Goal: Task Accomplishment & Management: Complete application form

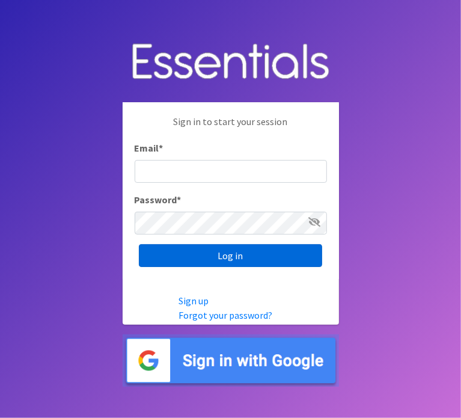
type input "[EMAIL_ADDRESS][DOMAIN_NAME]"
click at [213, 260] on input "Log in" at bounding box center [230, 255] width 183 height 23
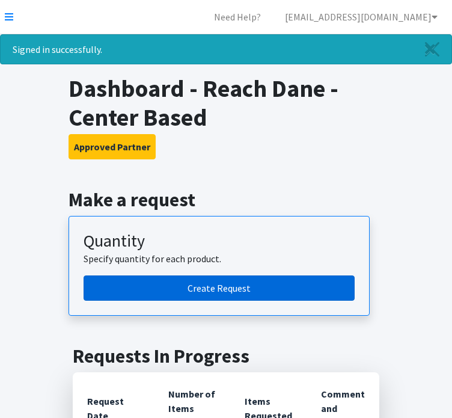
click at [96, 295] on link "Create Request" at bounding box center [219, 287] width 271 height 25
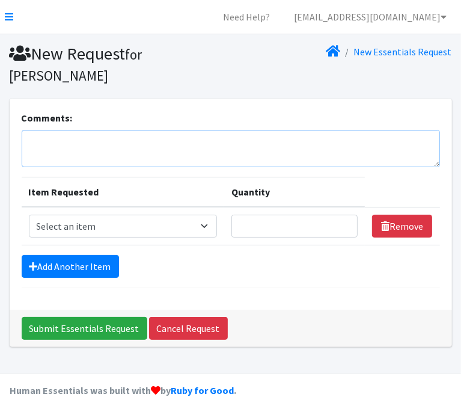
click at [85, 130] on textarea "Comments:" at bounding box center [231, 148] width 419 height 37
type textarea "PF-Livvy"
click at [199, 228] on select "Select an item Box - 2T-3T Pull-ups [200 Pull-ups/8 Packs] Box - 3T-4T Pull-ups…" at bounding box center [123, 226] width 188 height 23
select select "9798"
click at [29, 215] on select "Select an item Box - 2T-3T Pull-ups [200 Pull-ups/8 Packs] Box - 3T-4T Pull-ups…" at bounding box center [123, 226] width 188 height 23
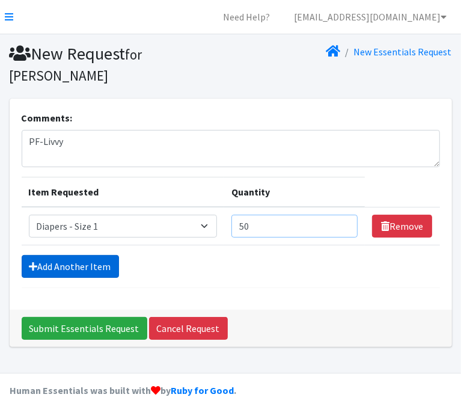
type input "50"
click at [67, 266] on link "Add Another Item" at bounding box center [70, 266] width 97 height 23
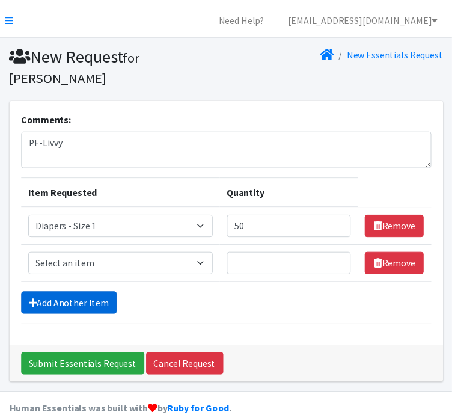
scroll to position [20, 0]
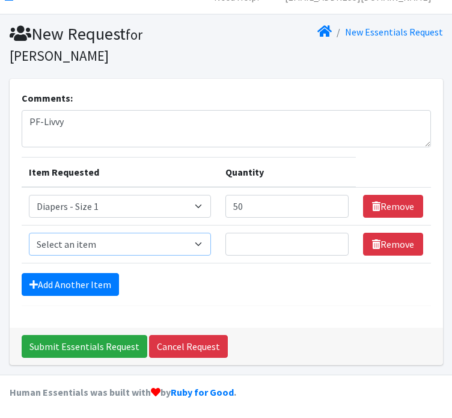
click at [64, 242] on select "Select an item Box - 2T-3T Pull-ups [200 Pull-ups/8 Packs] Box - 3T-4T Pull-ups…" at bounding box center [120, 244] width 183 height 23
select select "9799"
click at [29, 233] on select "Select an item Box - 2T-3T Pull-ups [200 Pull-ups/8 Packs] Box - 3T-4T Pull-ups…" at bounding box center [120, 244] width 183 height 23
click at [250, 245] on input "Quantity" at bounding box center [286, 244] width 123 height 23
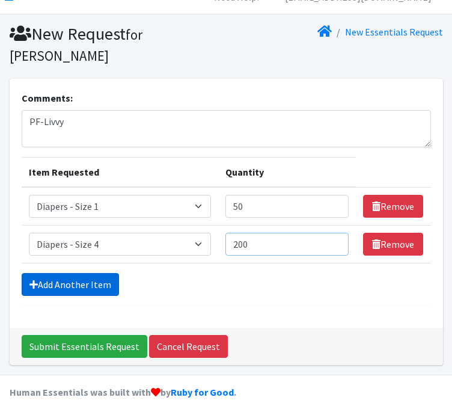
type input "200"
click at [99, 279] on link "Add Another Item" at bounding box center [70, 284] width 97 height 23
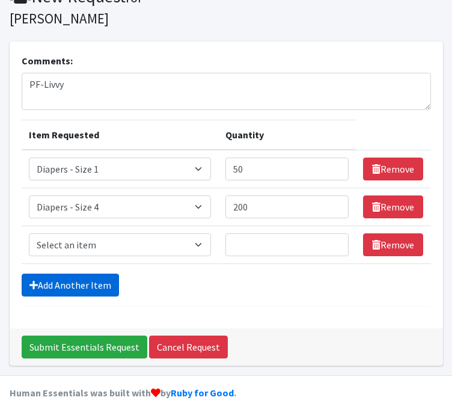
scroll to position [58, 0]
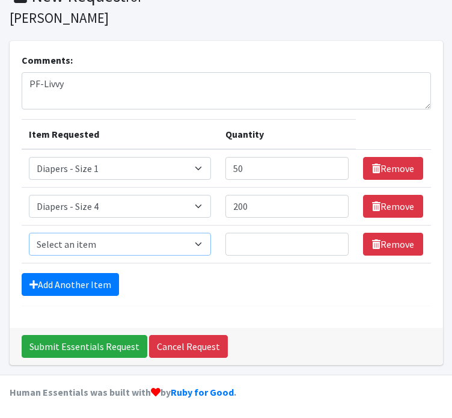
click at [91, 244] on select "Select an item Box - 2T-3T Pull-ups [200 Pull-ups/8 Packs] Box - 3T-4T Pull-ups…" at bounding box center [120, 244] width 183 height 23
select select "9802"
click at [29, 233] on select "Select an item Box - 2T-3T Pull-ups [200 Pull-ups/8 Packs] Box - 3T-4T Pull-ups…" at bounding box center [120, 244] width 183 height 23
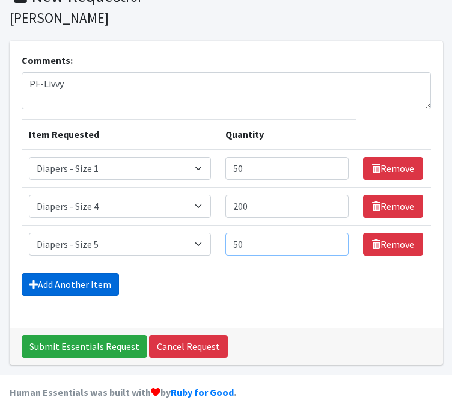
type input "50"
click at [43, 280] on link "Add Another Item" at bounding box center [70, 284] width 97 height 23
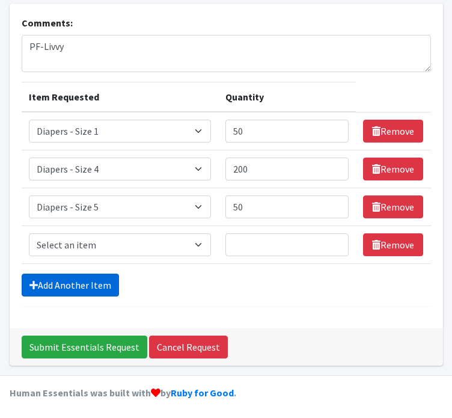
scroll to position [96, 0]
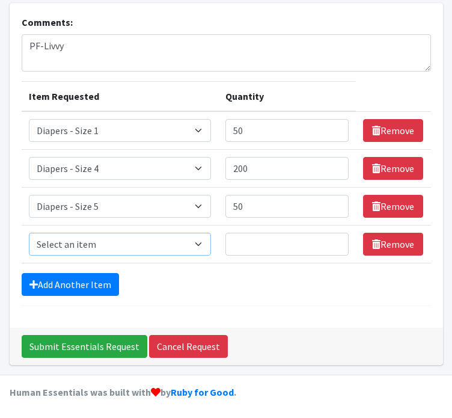
click at [45, 247] on select "Select an item Box - 2T-3T Pull-ups [200 Pull-ups/8 Packs] Box - 3T-4T Pull-ups…" at bounding box center [120, 244] width 183 height 23
select select "9800"
click at [29, 233] on select "Select an item Box - 2T-3T Pull-ups [200 Pull-ups/8 Packs] Box - 3T-4T Pull-ups…" at bounding box center [120, 244] width 183 height 23
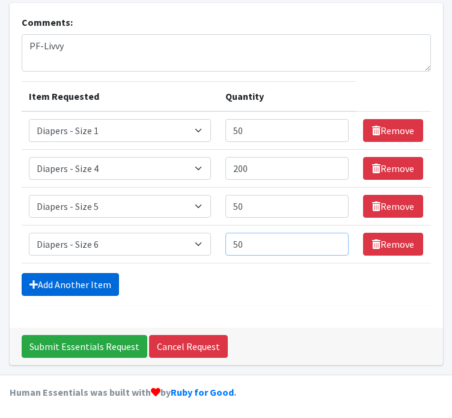
type input "50"
click at [51, 288] on link "Add Another Item" at bounding box center [70, 284] width 97 height 23
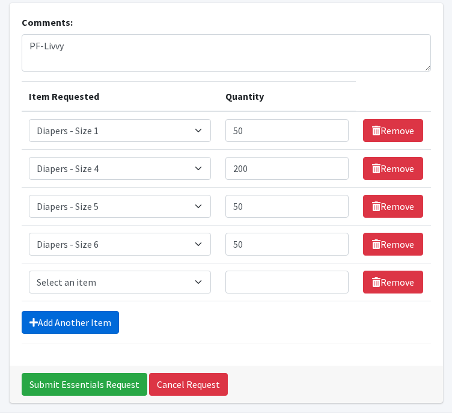
scroll to position [133, 0]
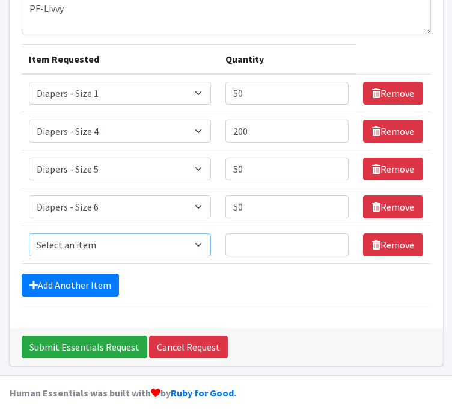
click at [60, 242] on select "Select an item Box - 2T-3T Pull-ups [200 Pull-ups/8 Packs] Box - 3T-4T Pull-ups…" at bounding box center [120, 244] width 183 height 23
select select "12545"
click at [29, 233] on select "Select an item Box - 2T-3T Pull-ups [200 Pull-ups/8 Packs] Box - 3T-4T Pull-ups…" at bounding box center [120, 244] width 183 height 23
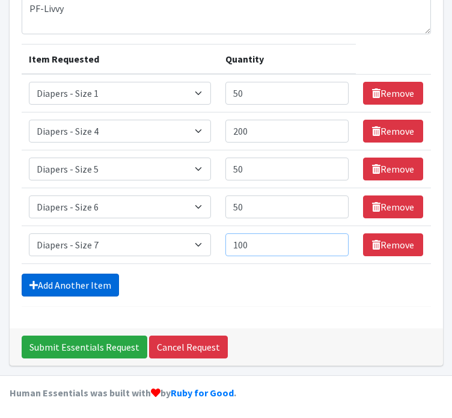
type input "100"
click at [43, 275] on link "Add Another Item" at bounding box center [70, 285] width 97 height 23
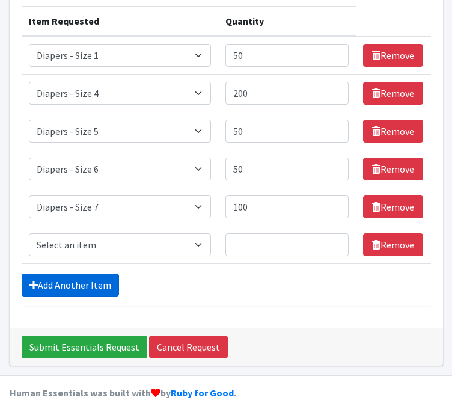
scroll to position [171, 0]
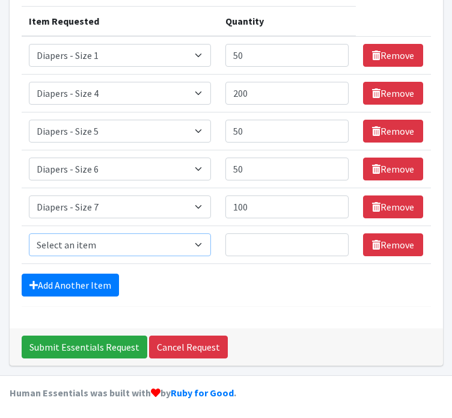
click at [44, 244] on select "Select an item Box - 2T-3T Pull-ups [200 Pull-ups/8 Packs] Box - 3T-4T Pull-ups…" at bounding box center [120, 244] width 183 height 23
select select "9787"
click at [29, 233] on select "Select an item Box - 2T-3T Pull-ups [200 Pull-ups/8 Packs] Box - 3T-4T Pull-ups…" at bounding box center [120, 244] width 183 height 23
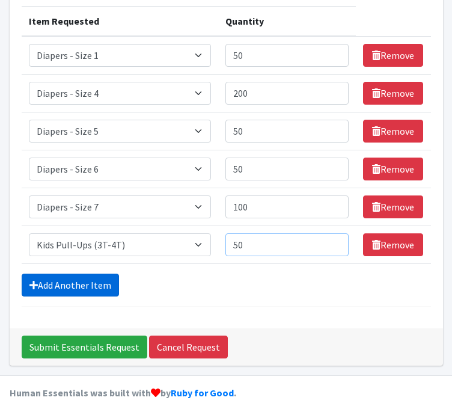
type input "50"
click at [41, 290] on link "Add Another Item" at bounding box center [70, 285] width 97 height 23
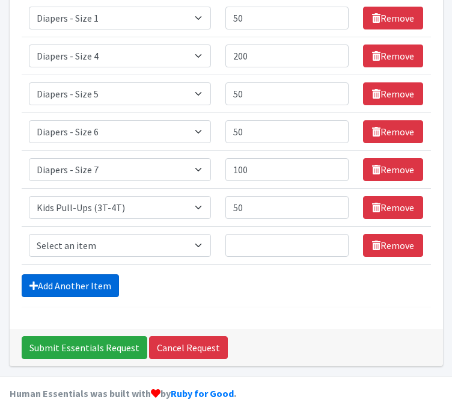
scroll to position [209, 0]
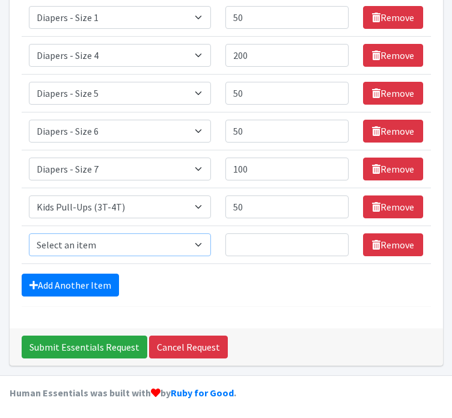
click at [43, 244] on select "Select an item Box - 2T-3T Pull-ups [200 Pull-ups/8 Packs] Box - 3T-4T Pull-ups…" at bounding box center [120, 244] width 183 height 23
select select "9789"
click at [29, 233] on select "Select an item Box - 2T-3T Pull-ups [200 Pull-ups/8 Packs] Box - 3T-4T Pull-ups…" at bounding box center [120, 244] width 183 height 23
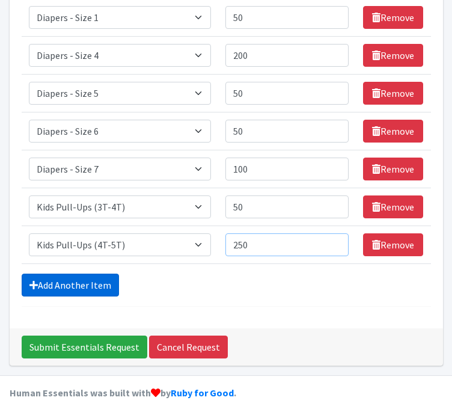
type input "250"
click at [41, 286] on link "Add Another Item" at bounding box center [70, 285] width 97 height 23
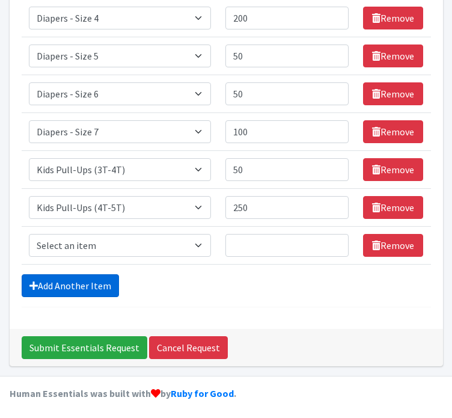
scroll to position [247, 0]
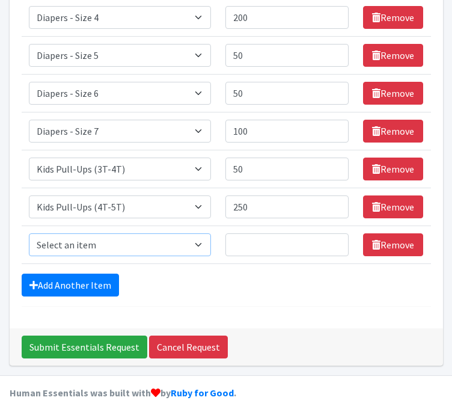
click at [51, 245] on select "Select an item Box - 2T-3T Pull-ups [200 Pull-ups/8 Packs] Box - 3T-4T Pull-ups…" at bounding box center [120, 244] width 183 height 23
select select "9774"
click at [29, 233] on select "Select an item Box - 2T-3T Pull-ups [200 Pull-ups/8 Packs] Box - 3T-4T Pull-ups…" at bounding box center [120, 244] width 183 height 23
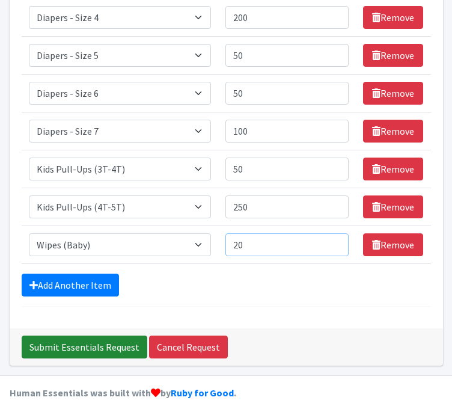
type input "20"
click at [48, 343] on input "Submit Essentials Request" at bounding box center [85, 347] width 126 height 23
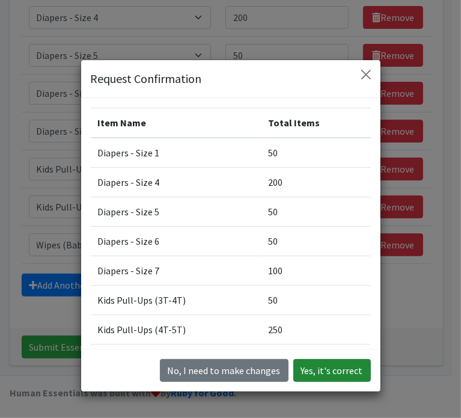
click at [312, 368] on button "Yes, it's correct" at bounding box center [332, 370] width 78 height 23
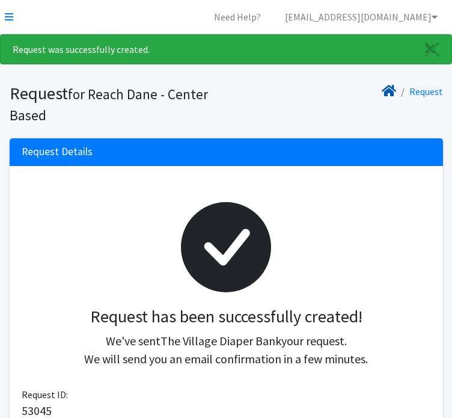
click at [394, 93] on icon at bounding box center [389, 91] width 14 height 10
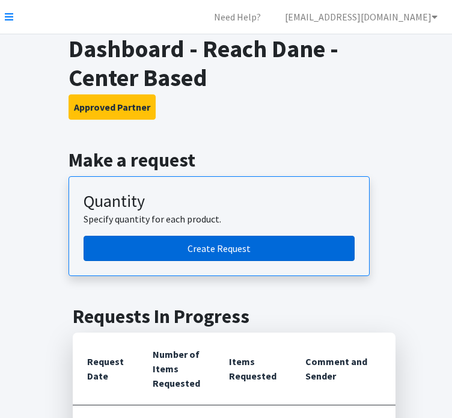
click at [247, 248] on link "Create Request" at bounding box center [219, 248] width 271 height 25
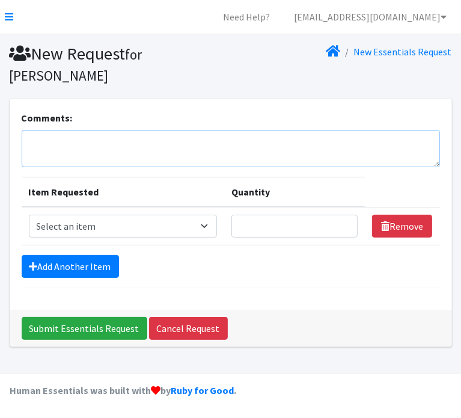
click at [64, 144] on textarea "Comments:" at bounding box center [231, 148] width 419 height 37
type textarea "EM- Diane"
click at [136, 222] on select "Select an item Box - 2T-3T Pull-ups [200 Pull-ups/8 Packs] Box - 3T-4T Pull-ups…" at bounding box center [123, 226] width 188 height 23
select select "9797"
click at [29, 215] on select "Select an item Box - 2T-3T Pull-ups [200 Pull-ups/8 Packs] Box - 3T-4T Pull-ups…" at bounding box center [123, 226] width 188 height 23
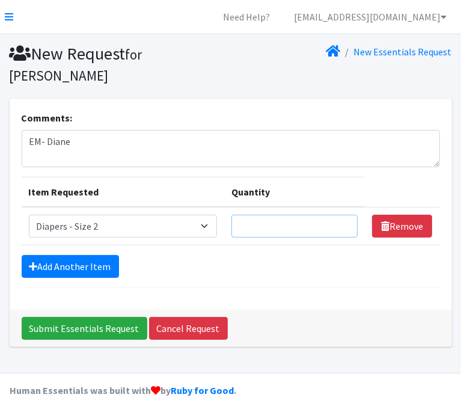
click at [321, 219] on input "Quantity" at bounding box center [295, 226] width 127 height 23
type input "100"
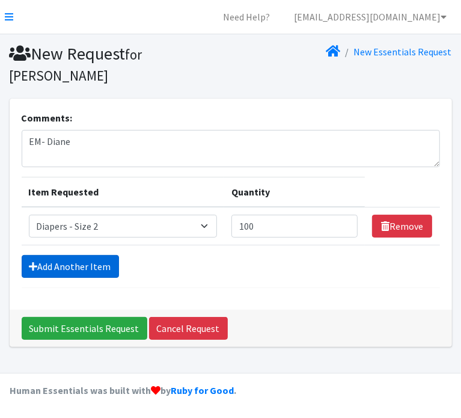
click at [94, 266] on link "Add Another Item" at bounding box center [70, 266] width 97 height 23
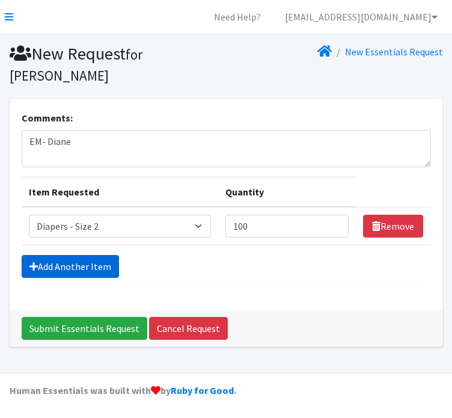
scroll to position [20, 0]
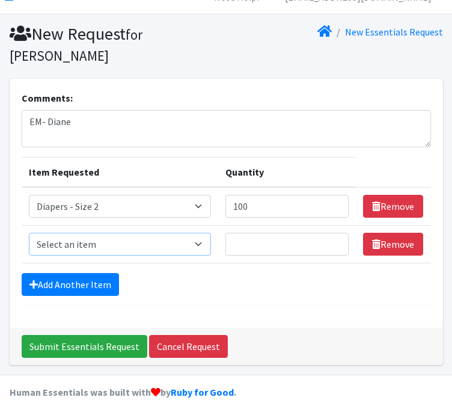
click at [88, 241] on select "Select an item Box - 2T-3T Pull-ups [200 Pull-ups/8 Packs] Box - 3T-4T Pull-ups…" at bounding box center [120, 244] width 183 height 23
select select "9803"
click at [29, 233] on select "Select an item Box - 2T-3T Pull-ups [200 Pull-ups/8 Packs] Box - 3T-4T Pull-ups…" at bounding box center [120, 244] width 183 height 23
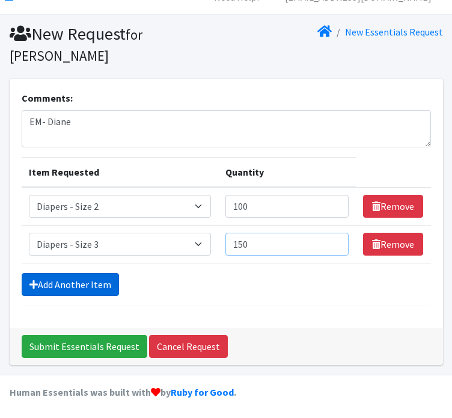
type input "150"
click at [48, 282] on link "Add Another Item" at bounding box center [70, 284] width 97 height 23
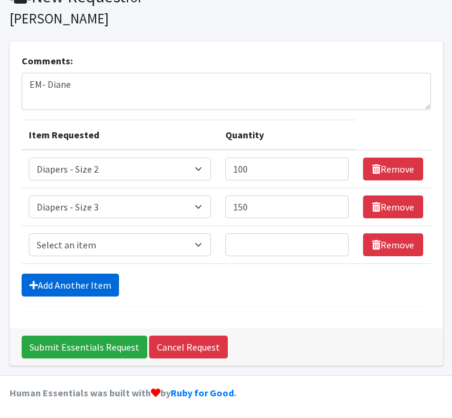
scroll to position [58, 0]
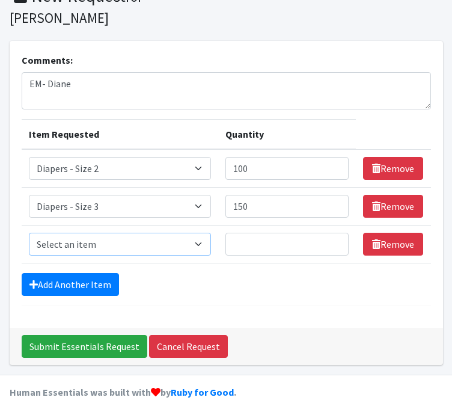
click at [46, 247] on select "Select an item Box - 2T-3T Pull-ups [200 Pull-ups/8 Packs] Box - 3T-4T Pull-ups…" at bounding box center [120, 244] width 183 height 23
select select "9799"
click at [29, 233] on select "Select an item Box - 2T-3T Pull-ups [200 Pull-ups/8 Packs] Box - 3T-4T Pull-ups…" at bounding box center [120, 244] width 183 height 23
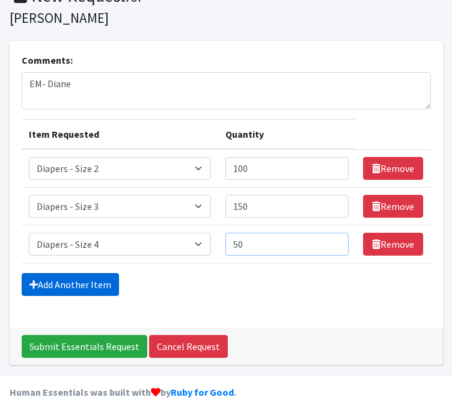
type input "50"
click at [38, 277] on link "Add Another Item" at bounding box center [70, 284] width 97 height 23
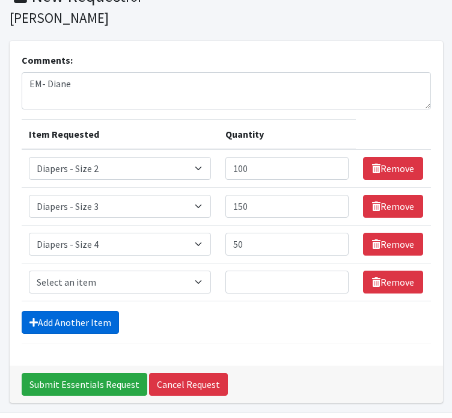
scroll to position [96, 0]
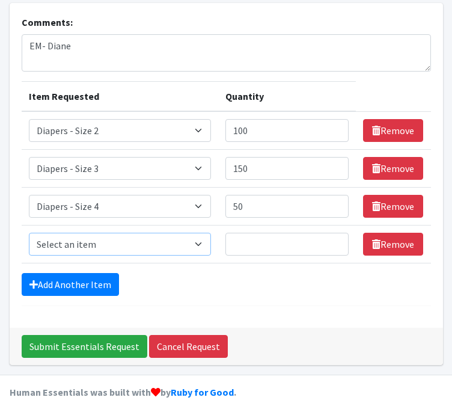
click at [51, 245] on select "Select an item Box - 2T-3T Pull-ups [200 Pull-ups/8 Packs] Box - 3T-4T Pull-ups…" at bounding box center [120, 244] width 183 height 23
select select "9802"
click at [29, 233] on select "Select an item Box - 2T-3T Pull-ups [200 Pull-ups/8 Packs] Box - 3T-4T Pull-ups…" at bounding box center [120, 244] width 183 height 23
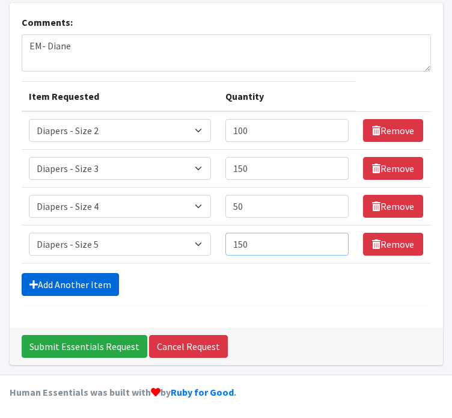
type input "150"
click at [48, 277] on link "Add Another Item" at bounding box center [70, 284] width 97 height 23
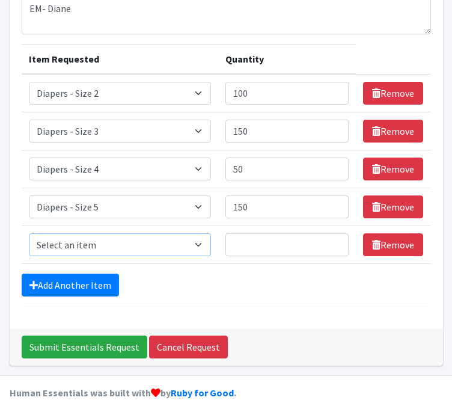
click at [49, 241] on select "Select an item Box - 2T-3T Pull-ups [200 Pull-ups/8 Packs] Box - 3T-4T Pull-ups…" at bounding box center [120, 244] width 183 height 23
click at [29, 233] on select "Select an item Box - 2T-3T Pull-ups [200 Pull-ups/8 Packs] Box - 3T-4T Pull-ups…" at bounding box center [120, 244] width 183 height 23
click at [50, 238] on select "Select an item Box - 2T-3T Pull-ups [200 Pull-ups/8 Packs] Box - 3T-4T Pull-ups…" at bounding box center [120, 244] width 183 height 23
select select "9800"
click at [29, 233] on select "Select an item Box - 2T-3T Pull-ups [200 Pull-ups/8 Packs] Box - 3T-4T Pull-ups…" at bounding box center [120, 244] width 183 height 23
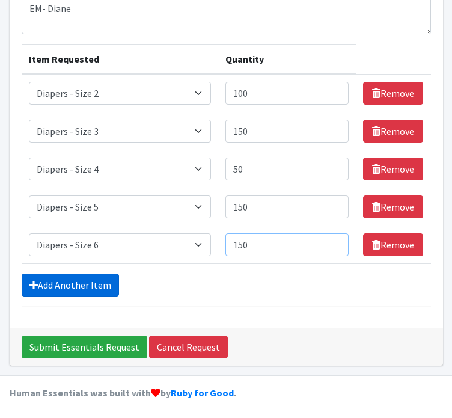
type input "150"
click at [49, 286] on link "Add Another Item" at bounding box center [70, 285] width 97 height 23
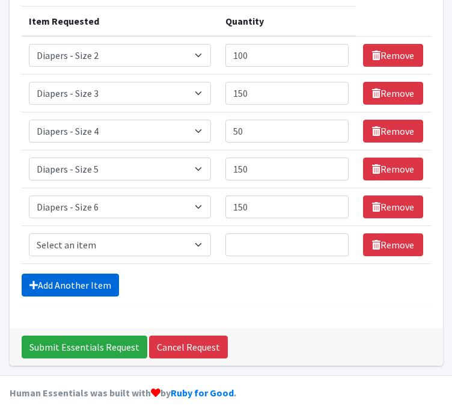
scroll to position [171, 0]
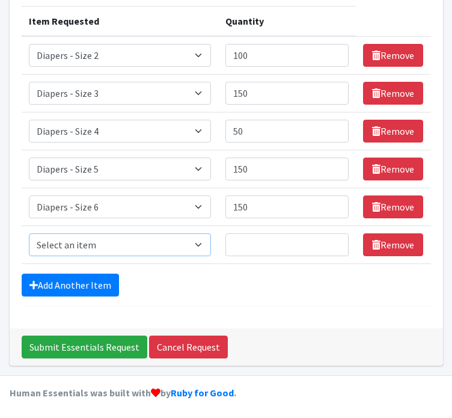
click at [43, 242] on select "Select an item Box - 2T-3T Pull-ups [200 Pull-ups/8 Packs] Box - 3T-4T Pull-ups…" at bounding box center [120, 244] width 183 height 23
select select "12545"
click at [29, 233] on select "Select an item Box - 2T-3T Pull-ups [200 Pull-ups/8 Packs] Box - 3T-4T Pull-ups…" at bounding box center [120, 244] width 183 height 23
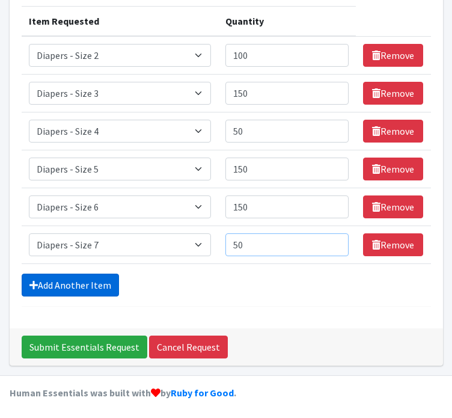
type input "50"
click at [43, 283] on link "Add Another Item" at bounding box center [70, 285] width 97 height 23
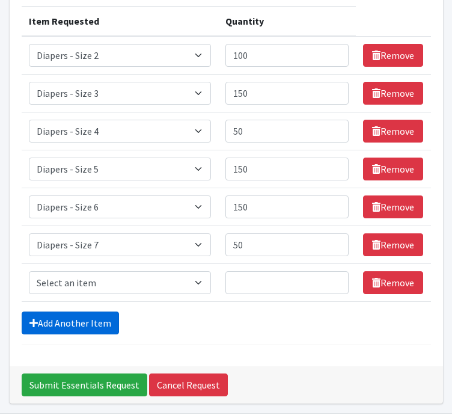
scroll to position [209, 0]
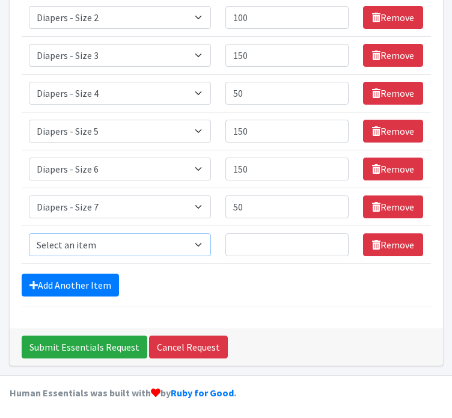
click at [46, 247] on select "Select an item Box - 2T-3T Pull-ups [200 Pull-ups/8 Packs] Box - 3T-4T Pull-ups…" at bounding box center [120, 244] width 183 height 23
select select "9787"
click at [29, 233] on select "Select an item Box - 2T-3T Pull-ups [200 Pull-ups/8 Packs] Box - 3T-4T Pull-ups…" at bounding box center [120, 244] width 183 height 23
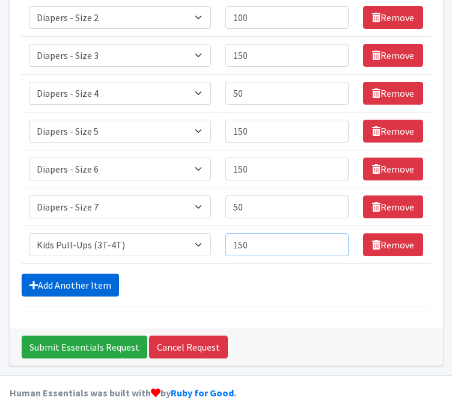
type input "150"
click at [37, 281] on link "Add Another Item" at bounding box center [70, 285] width 97 height 23
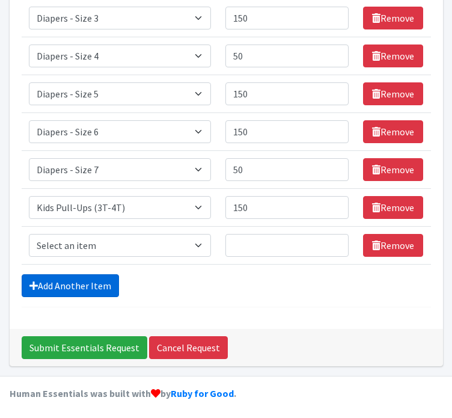
scroll to position [247, 0]
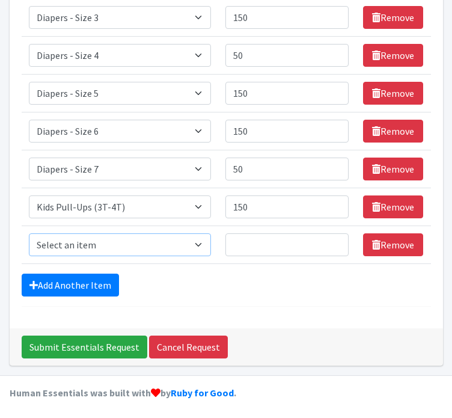
click at [34, 240] on select "Select an item Box - 2T-3T Pull-ups [200 Pull-ups/8 Packs] Box - 3T-4T Pull-ups…" at bounding box center [120, 244] width 183 height 23
select select "9774"
click at [29, 233] on select "Select an item Box - 2T-3T Pull-ups [200 Pull-ups/8 Packs] Box - 3T-4T Pull-ups…" at bounding box center [120, 244] width 183 height 23
click at [281, 240] on input "Quantity" at bounding box center [286, 244] width 123 height 23
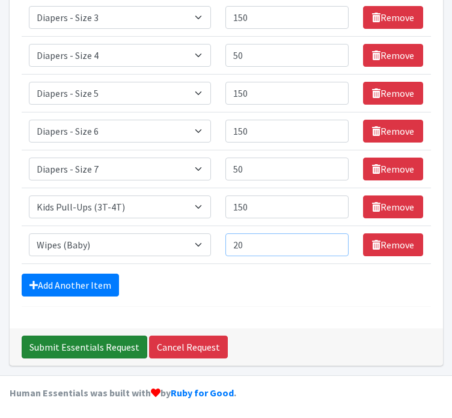
type input "20"
click at [115, 346] on input "Submit Essentials Request" at bounding box center [85, 347] width 126 height 23
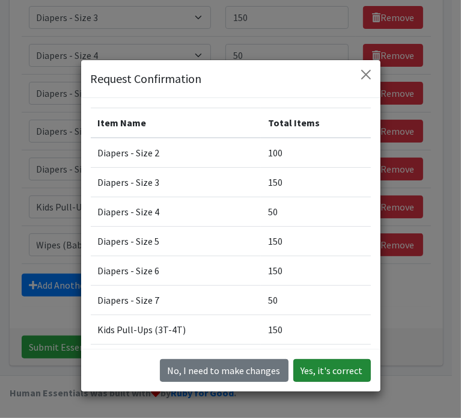
click at [331, 372] on button "Yes, it's correct" at bounding box center [332, 370] width 78 height 23
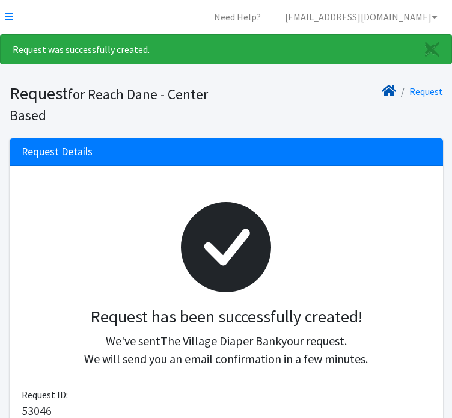
click at [395, 91] on icon at bounding box center [389, 91] width 14 height 10
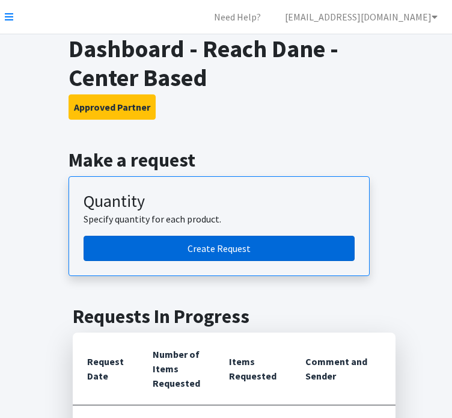
click at [224, 257] on link "Create Request" at bounding box center [219, 248] width 271 height 25
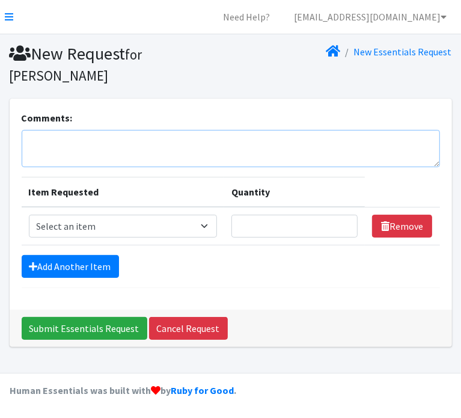
click at [146, 153] on textarea "Comments:" at bounding box center [231, 148] width 419 height 37
type textarea "GBAH Diane and Livvy"
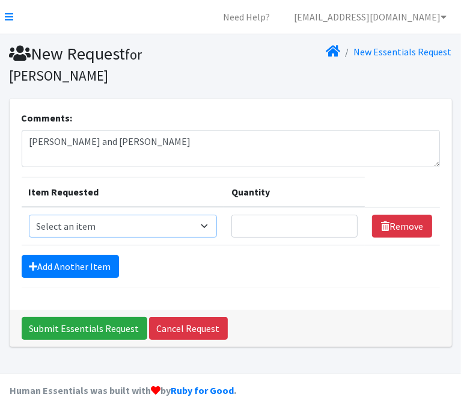
click at [61, 230] on select "Select an item Box - 2T-3T Pull-ups [200 Pull-ups/8 Packs] Box - 3T-4T Pull-ups…" at bounding box center [123, 226] width 188 height 23
select select "9803"
click at [29, 215] on select "Select an item Box - 2T-3T Pull-ups [200 Pull-ups/8 Packs] Box - 3T-4T Pull-ups…" at bounding box center [123, 226] width 188 height 23
click at [132, 141] on textarea "GBAH Diane and Livvy" at bounding box center [231, 148] width 419 height 37
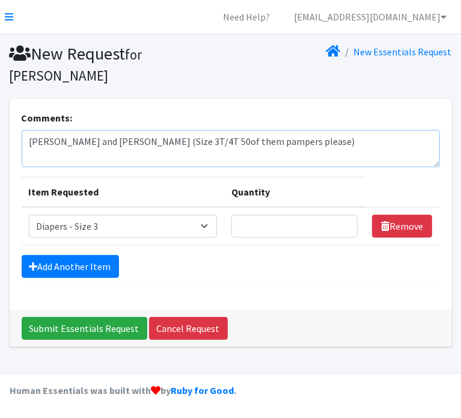
type textarea "GBAH Diane and Livvy (Size 3T/4T 50of them pampers please)"
click at [250, 224] on input "Quantity" at bounding box center [295, 226] width 127 height 23
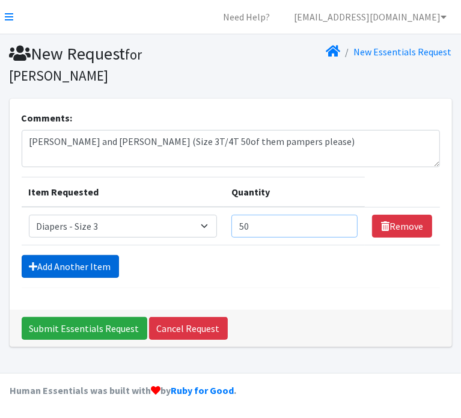
type input "50"
click at [89, 266] on link "Add Another Item" at bounding box center [70, 266] width 97 height 23
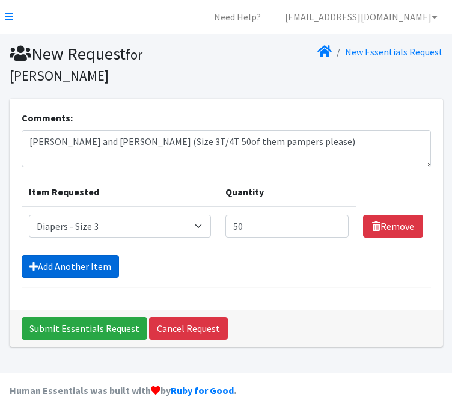
scroll to position [20, 0]
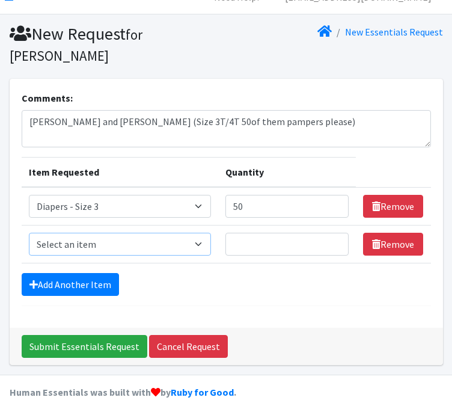
click at [84, 243] on select "Select an item Box - 2T-3T Pull-ups [200 Pull-ups/8 Packs] Box - 3T-4T Pull-ups…" at bounding box center [120, 244] width 183 height 23
select select "9799"
click at [29, 233] on select "Select an item Box - 2T-3T Pull-ups [200 Pull-ups/8 Packs] Box - 3T-4T Pull-ups…" at bounding box center [120, 244] width 183 height 23
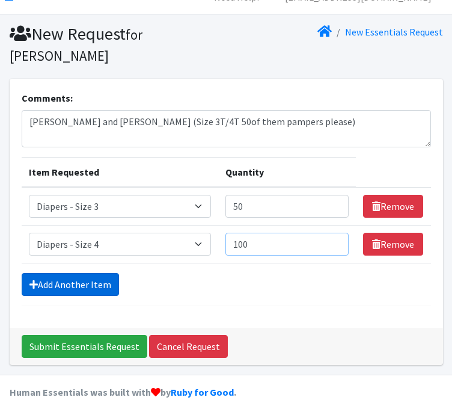
type input "100"
click at [48, 278] on link "Add Another Item" at bounding box center [70, 284] width 97 height 23
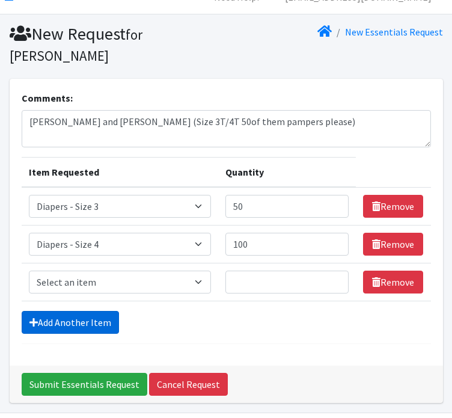
scroll to position [58, 0]
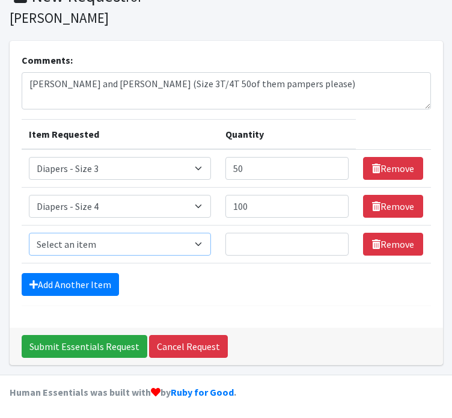
click at [51, 239] on select "Select an item Box - 2T-3T Pull-ups [200 Pull-ups/8 Packs] Box - 3T-4T Pull-ups…" at bounding box center [120, 244] width 183 height 23
select select "9802"
click at [29, 233] on select "Select an item Box - 2T-3T Pull-ups [200 Pull-ups/8 Packs] Box - 3T-4T Pull-ups…" at bounding box center [120, 244] width 183 height 23
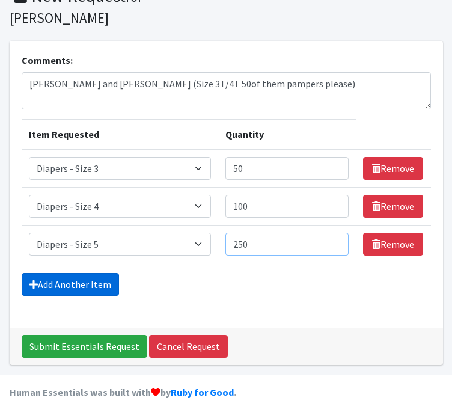
type input "250"
click at [49, 281] on link "Add Another Item" at bounding box center [70, 284] width 97 height 23
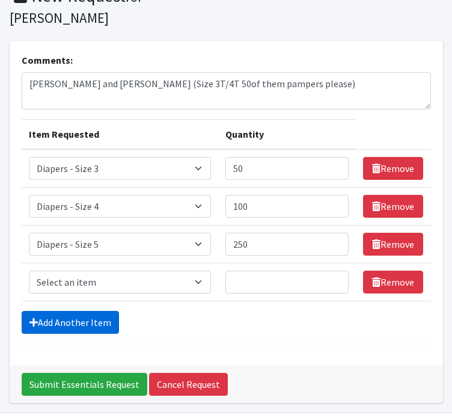
scroll to position [96, 0]
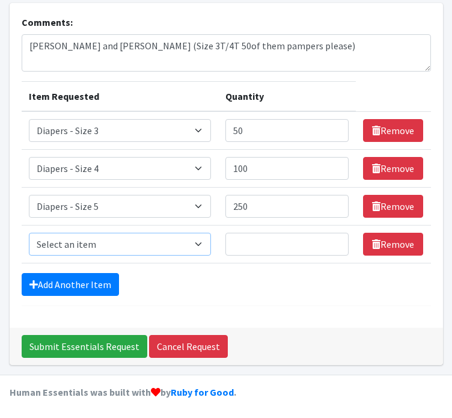
click at [48, 241] on select "Select an item Box - 2T-3T Pull-ups [200 Pull-ups/8 Packs] Box - 3T-4T Pull-ups…" at bounding box center [120, 244] width 183 height 23
select select "9800"
click at [29, 233] on select "Select an item Box - 2T-3T Pull-ups [200 Pull-ups/8 Packs] Box - 3T-4T Pull-ups…" at bounding box center [120, 244] width 183 height 23
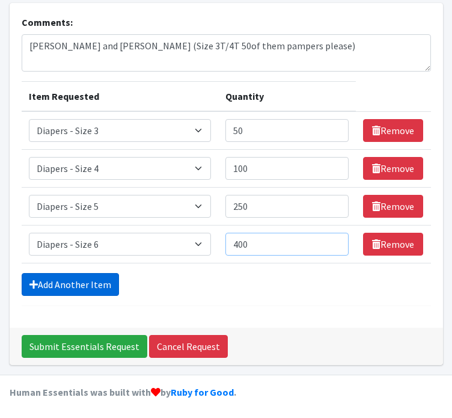
type input "400"
click at [43, 279] on link "Add Another Item" at bounding box center [70, 284] width 97 height 23
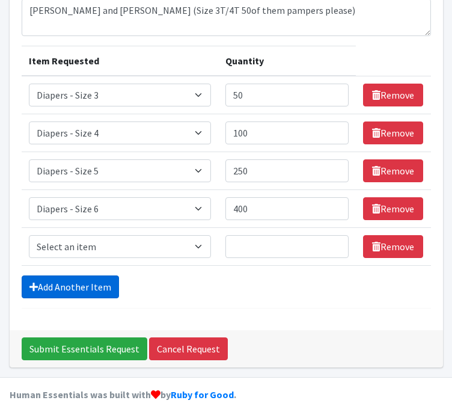
scroll to position [133, 0]
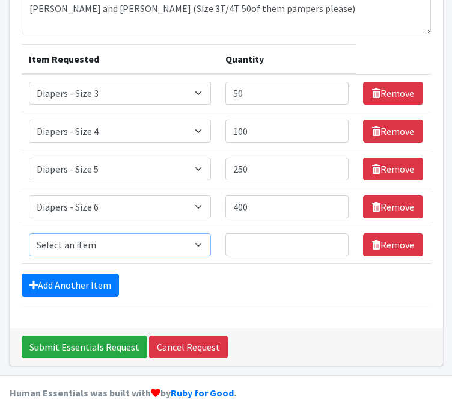
click at [37, 245] on select "Select an item Box - 2T-3T Pull-ups [200 Pull-ups/8 Packs] Box - 3T-4T Pull-ups…" at bounding box center [120, 244] width 183 height 23
click at [29, 233] on select "Select an item Box - 2T-3T Pull-ups [200 Pull-ups/8 Packs] Box - 3T-4T Pull-ups…" at bounding box center [120, 244] width 183 height 23
click at [48, 240] on select "Select an item Box - 2T-3T Pull-ups [200 Pull-ups/8 Packs] Box - 3T-4T Pull-ups…" at bounding box center [120, 244] width 183 height 23
select select "12545"
click at [29, 233] on select "Select an item Box - 2T-3T Pull-ups [200 Pull-ups/8 Packs] Box - 3T-4T Pull-ups…" at bounding box center [120, 244] width 183 height 23
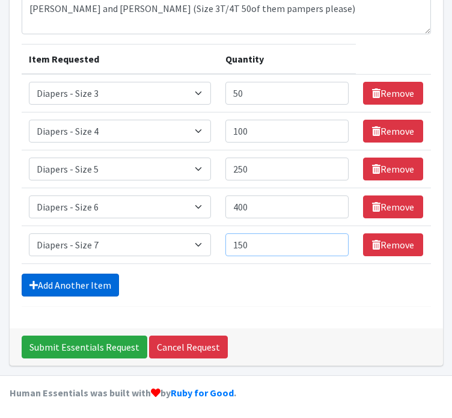
type input "150"
click at [53, 283] on link "Add Another Item" at bounding box center [70, 285] width 97 height 23
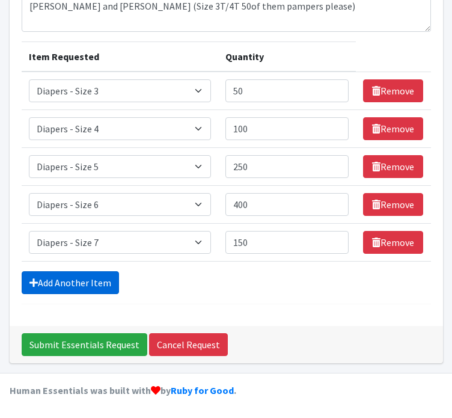
scroll to position [171, 0]
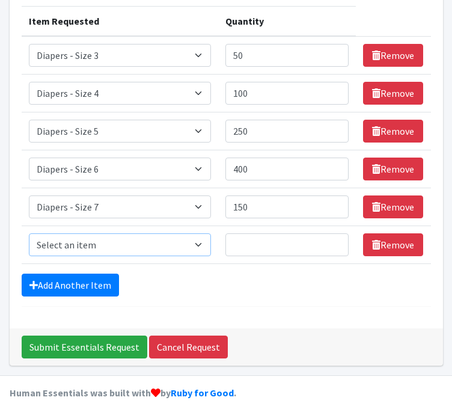
click at [51, 246] on select "Select an item Box - 2T-3T Pull-ups [200 Pull-ups/8 Packs] Box - 3T-4T Pull-ups…" at bounding box center [120, 244] width 183 height 23
select select "9787"
click at [29, 233] on select "Select an item Box - 2T-3T Pull-ups [200 Pull-ups/8 Packs] Box - 3T-4T Pull-ups…" at bounding box center [120, 244] width 183 height 23
type input "150"
click at [50, 266] on form "Comments: GBAH Diane and Livvy (Size 3T/4T 50of them pampers please) Item Reque…" at bounding box center [226, 123] width 409 height 367
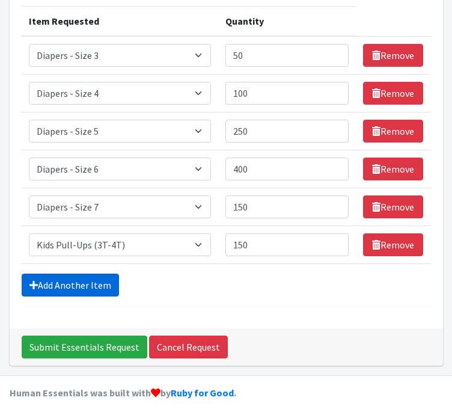
click at [50, 281] on link "Add Another Item" at bounding box center [70, 285] width 97 height 23
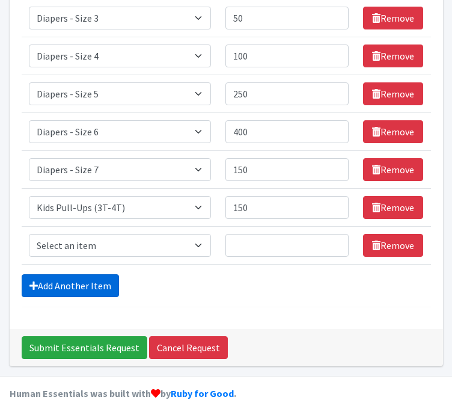
scroll to position [209, 0]
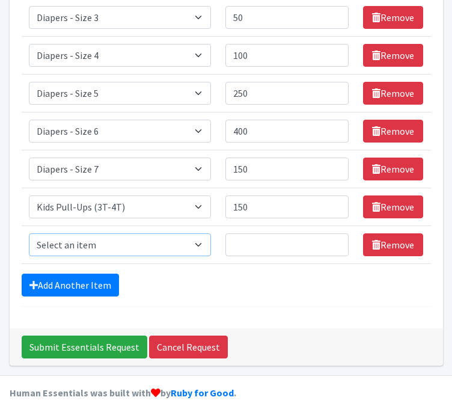
click at [48, 245] on select "Select an item Box - 2T-3T Pull-ups [200 Pull-ups/8 Packs] Box - 3T-4T Pull-ups…" at bounding box center [120, 244] width 183 height 23
select select "9789"
click at [29, 233] on select "Select an item Box - 2T-3T Pull-ups [200 Pull-ups/8 Packs] Box - 3T-4T Pull-ups…" at bounding box center [120, 244] width 183 height 23
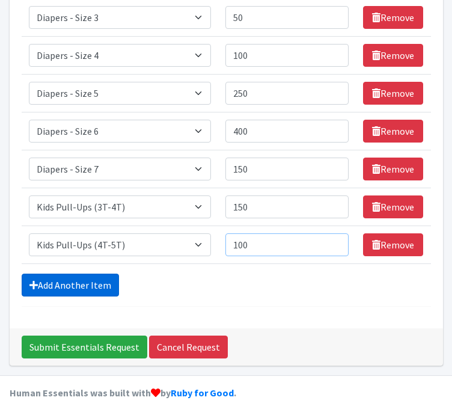
type input "100"
click at [31, 283] on icon at bounding box center [33, 285] width 8 height 10
click at [40, 281] on link "Add Another Item" at bounding box center [70, 285] width 97 height 23
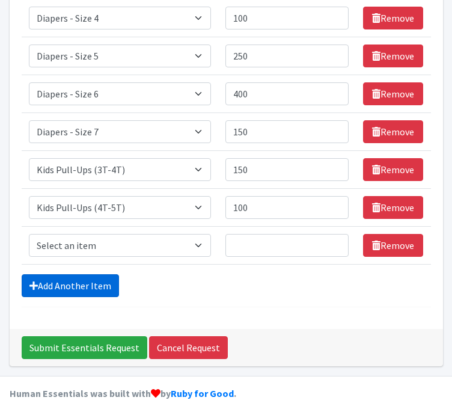
scroll to position [247, 0]
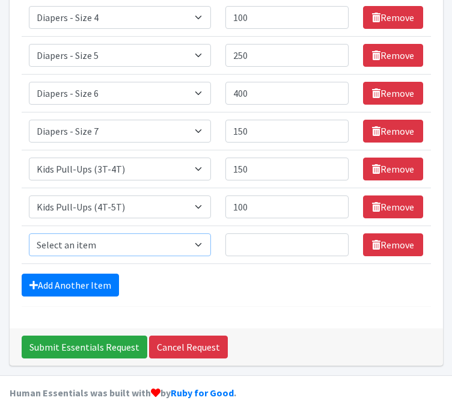
click at [38, 246] on select "Select an item Box - 2T-3T Pull-ups [200 Pull-ups/8 Packs] Box - 3T-4T Pull-ups…" at bounding box center [120, 244] width 183 height 23
select select "9774"
click at [29, 233] on select "Select an item Box - 2T-3T Pull-ups [200 Pull-ups/8 Packs] Box - 3T-4T Pull-ups…" at bounding box center [120, 244] width 183 height 23
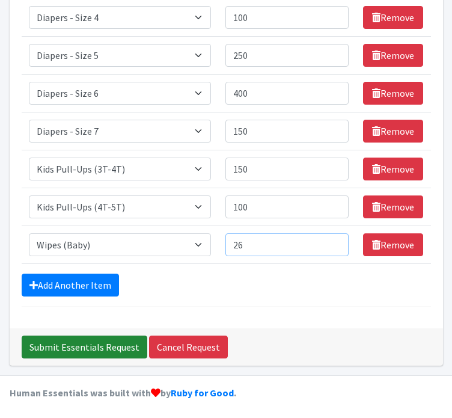
type input "26"
click at [46, 340] on input "Submit Essentials Request" at bounding box center [85, 347] width 126 height 23
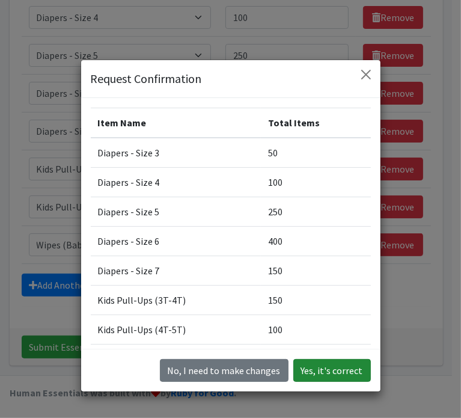
click at [316, 364] on button "Yes, it's correct" at bounding box center [332, 370] width 78 height 23
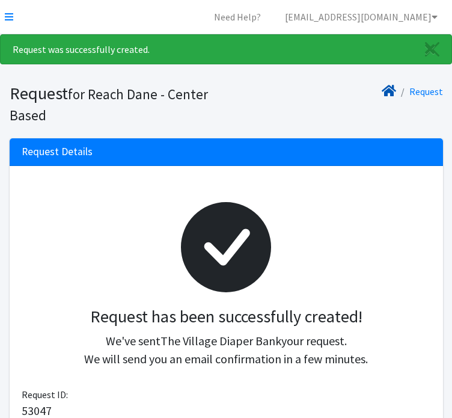
click at [387, 90] on icon at bounding box center [389, 91] width 14 height 10
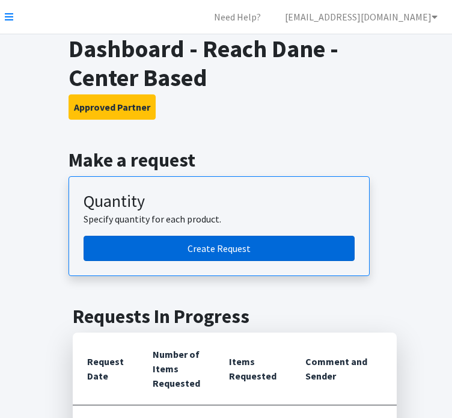
click at [225, 245] on link "Create Request" at bounding box center [219, 248] width 271 height 25
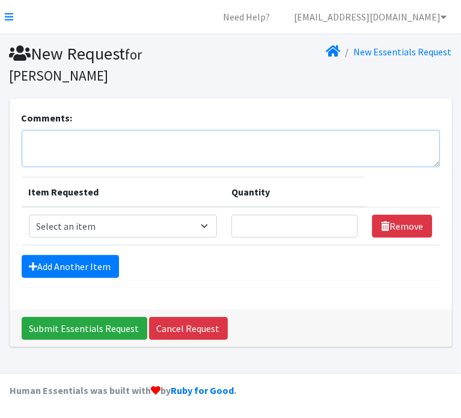
click at [175, 136] on textarea "Comments:" at bounding box center [231, 148] width 419 height 37
type textarea "[PERSON_NAME]"
click at [180, 228] on select "Select an item Box - 2T-3T Pull-ups [200 Pull-ups/8 Packs] Box - 3T-4T Pull-ups…" at bounding box center [123, 226] width 188 height 23
select select "9797"
click at [29, 215] on select "Select an item Box - 2T-3T Pull-ups [200 Pull-ups/8 Packs] Box - 3T-4T Pull-ups…" at bounding box center [123, 226] width 188 height 23
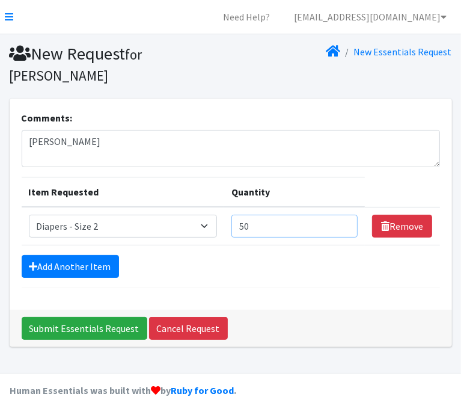
type input "50"
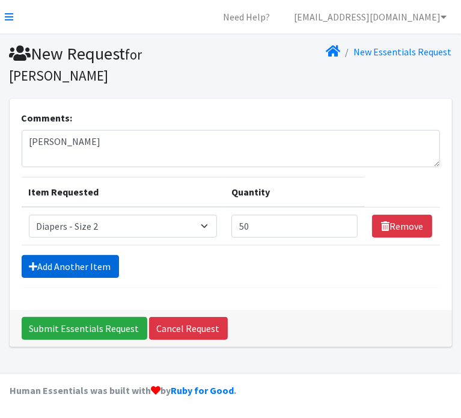
click at [99, 262] on link "Add Another Item" at bounding box center [70, 266] width 97 height 23
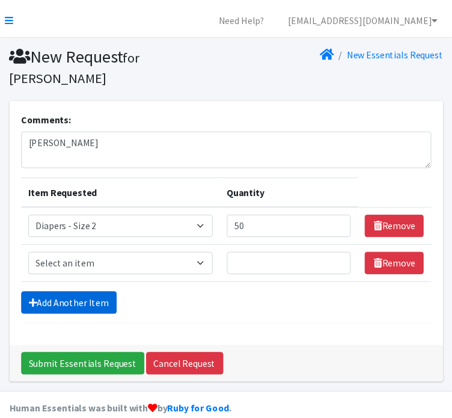
scroll to position [20, 0]
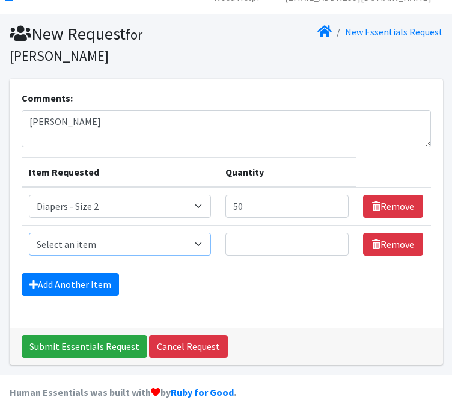
click at [96, 245] on select "Select an item Box - 2T-3T Pull-ups [200 Pull-ups/8 Packs] Box - 3T-4T Pull-ups…" at bounding box center [120, 244] width 183 height 23
select select "9799"
click at [29, 233] on select "Select an item Box - 2T-3T Pull-ups [200 Pull-ups/8 Packs] Box - 3T-4T Pull-ups…" at bounding box center [120, 244] width 183 height 23
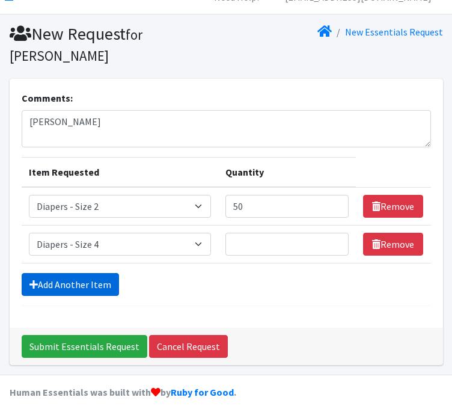
click at [92, 276] on link "Add Another Item" at bounding box center [70, 284] width 97 height 23
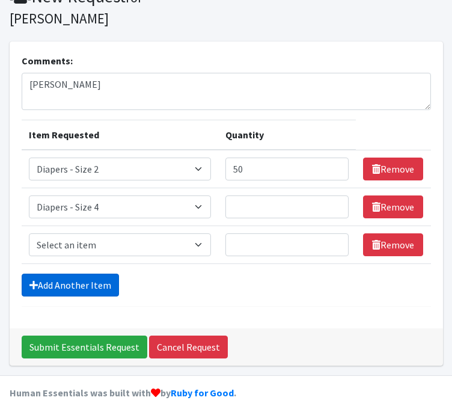
scroll to position [58, 0]
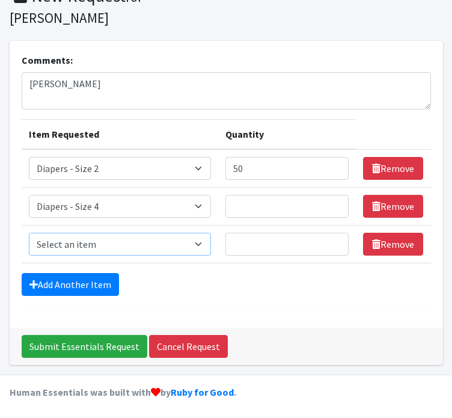
click at [90, 244] on select "Select an item Box - 2T-3T Pull-ups [200 Pull-ups/8 Packs] Box - 3T-4T Pull-ups…" at bounding box center [120, 244] width 183 height 23
select select "9802"
click at [29, 233] on select "Select an item Box - 2T-3T Pull-ups [200 Pull-ups/8 Packs] Box - 3T-4T Pull-ups…" at bounding box center [120, 244] width 183 height 23
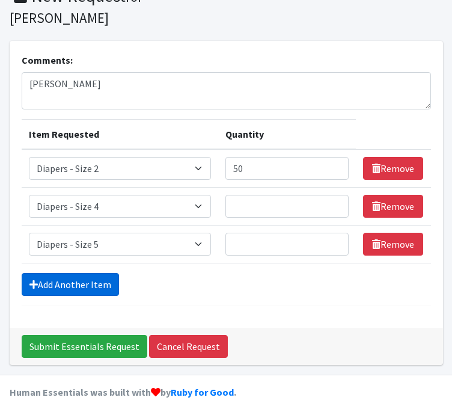
click at [84, 280] on link "Add Another Item" at bounding box center [70, 284] width 97 height 23
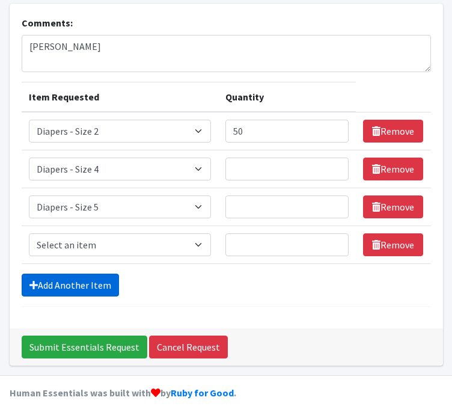
scroll to position [96, 0]
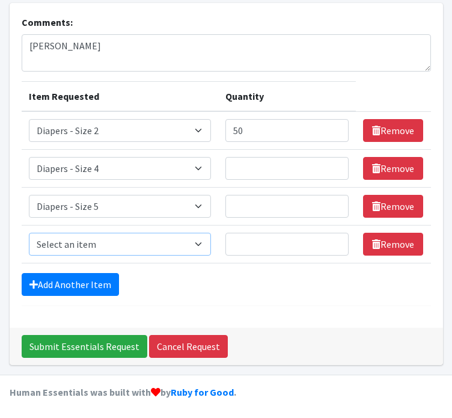
click at [82, 244] on select "Select an item Box - 2T-3T Pull-ups [200 Pull-ups/8 Packs] Box - 3T-4T Pull-ups…" at bounding box center [120, 244] width 183 height 23
select select "9800"
click at [29, 233] on select "Select an item Box - 2T-3T Pull-ups [200 Pull-ups/8 Packs] Box - 3T-4T Pull-ups…" at bounding box center [120, 244] width 183 height 23
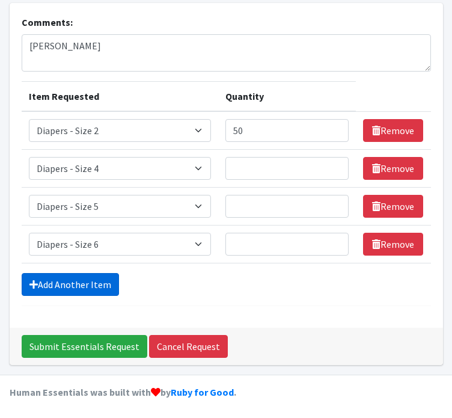
click at [50, 280] on link "Add Another Item" at bounding box center [70, 284] width 97 height 23
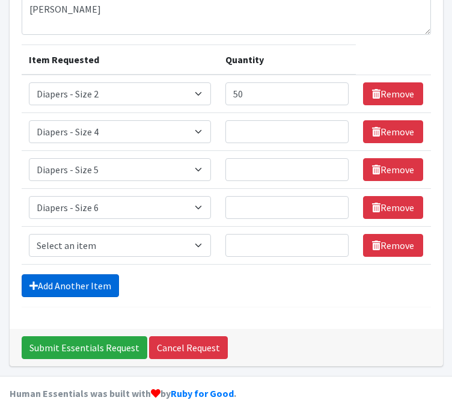
scroll to position [133, 0]
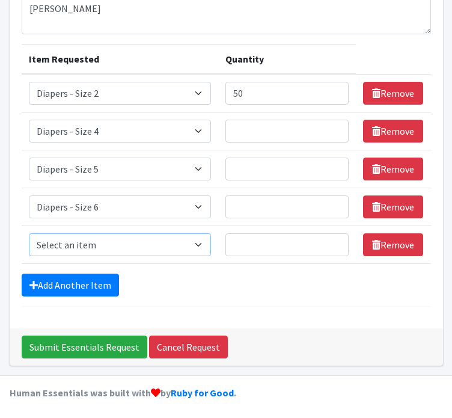
click at [60, 242] on select "Select an item Box - 2T-3T Pull-ups [200 Pull-ups/8 Packs] Box - 3T-4T Pull-ups…" at bounding box center [120, 244] width 183 height 23
select select "12545"
click at [29, 233] on select "Select an item Box - 2T-3T Pull-ups [200 Pull-ups/8 Packs] Box - 3T-4T Pull-ups…" at bounding box center [120, 244] width 183 height 23
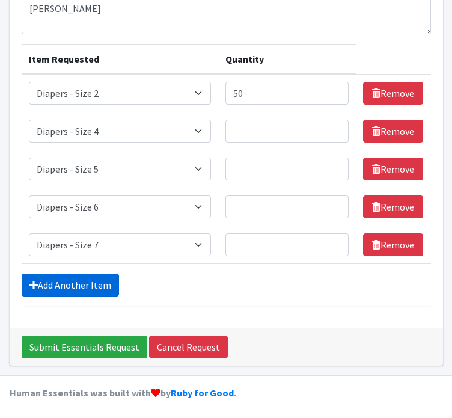
click at [52, 292] on link "Add Another Item" at bounding box center [70, 285] width 97 height 23
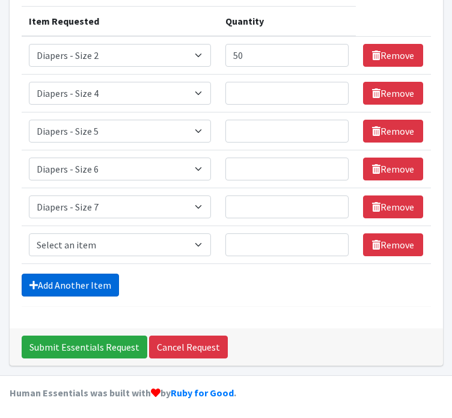
scroll to position [171, 0]
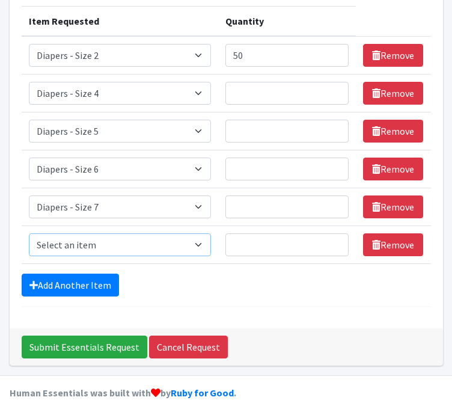
click at [58, 242] on select "Select an item Box - 2T-3T Pull-ups [200 Pull-ups/8 Packs] Box - 3T-4T Pull-ups…" at bounding box center [120, 244] width 183 height 23
select select "9774"
click at [29, 233] on select "Select an item Box - 2T-3T Pull-ups [200 Pull-ups/8 Packs] Box - 3T-4T Pull-ups…" at bounding box center [120, 244] width 183 height 23
click at [304, 94] on input "Quantity" at bounding box center [286, 93] width 123 height 23
type input "50"
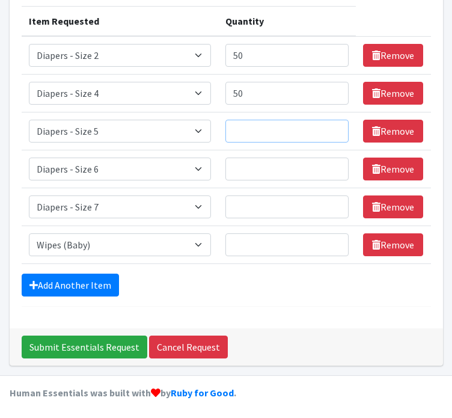
click at [298, 123] on input "Quantity" at bounding box center [286, 131] width 123 height 23
type input "50"
click at [286, 164] on input "Quantity" at bounding box center [286, 169] width 123 height 23
type input "50"
click at [250, 213] on input "Quantity" at bounding box center [286, 206] width 123 height 23
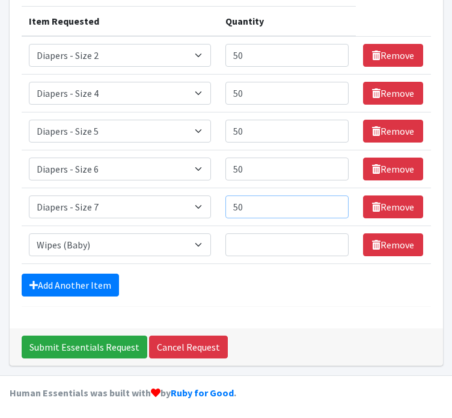
type input "50"
click at [266, 251] on input "Quantity" at bounding box center [286, 244] width 123 height 23
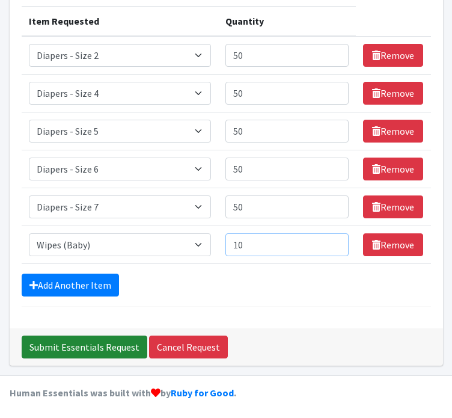
type input "10"
click at [118, 341] on input "Submit Essentials Request" at bounding box center [85, 347] width 126 height 23
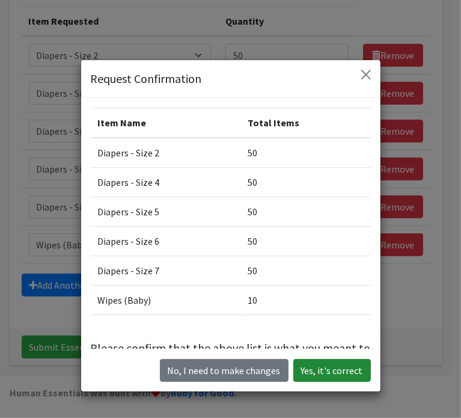
click at [337, 363] on button "Yes, it's correct" at bounding box center [332, 370] width 78 height 23
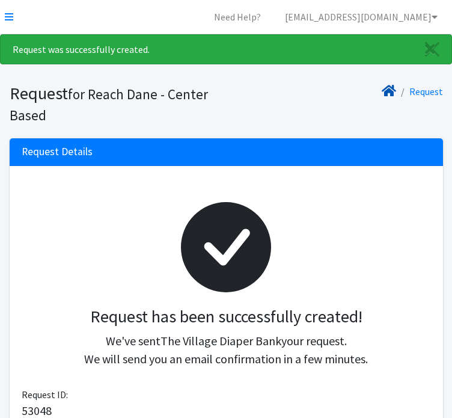
click at [393, 93] on icon at bounding box center [389, 91] width 14 height 10
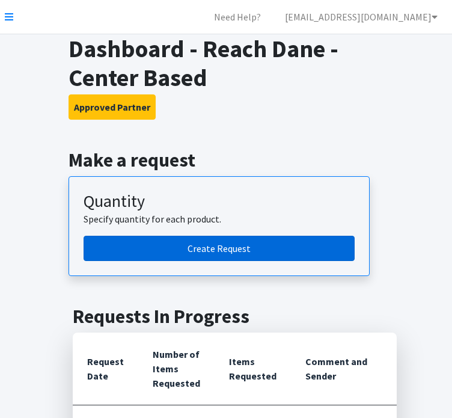
click at [247, 251] on link "Create Request" at bounding box center [219, 248] width 271 height 25
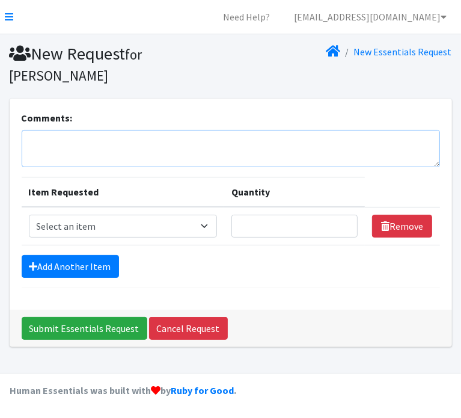
click at [192, 146] on textarea "Comments:" at bounding box center [231, 148] width 419 height 37
type textarea "PT -[PERSON_NAME]"
click at [212, 223] on select "Select an item Box - 2T-3T Pull-ups [200 Pull-ups/8 Packs] Box - 3T-4T Pull-ups…" at bounding box center [123, 226] width 188 height 23
click at [29, 215] on select "Select an item Box - 2T-3T Pull-ups [200 Pull-ups/8 Packs] Box - 3T-4T Pull-ups…" at bounding box center [123, 226] width 188 height 23
select select "9803"
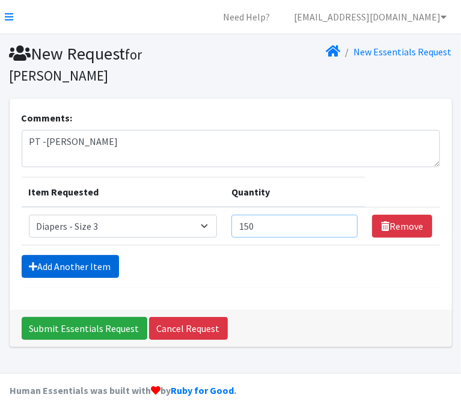
type input "150"
click at [82, 269] on link "Add Another Item" at bounding box center [70, 266] width 97 height 23
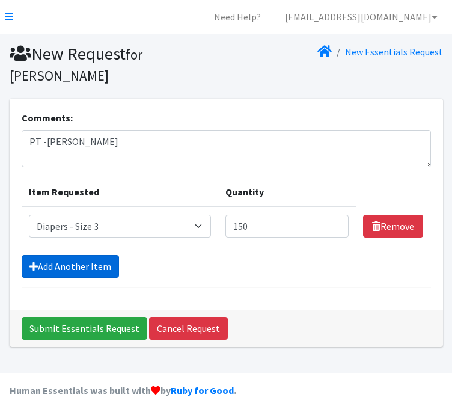
scroll to position [20, 0]
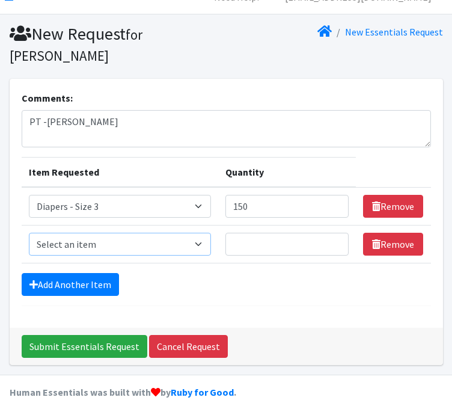
click at [75, 245] on select "Select an item Box - 2T-3T Pull-ups [200 Pull-ups/8 Packs] Box - 3T-4T Pull-ups…" at bounding box center [120, 244] width 183 height 23
select select "9799"
click at [29, 233] on select "Select an item Box - 2T-3T Pull-ups [200 Pull-ups/8 Packs] Box - 3T-4T Pull-ups…" at bounding box center [120, 244] width 183 height 23
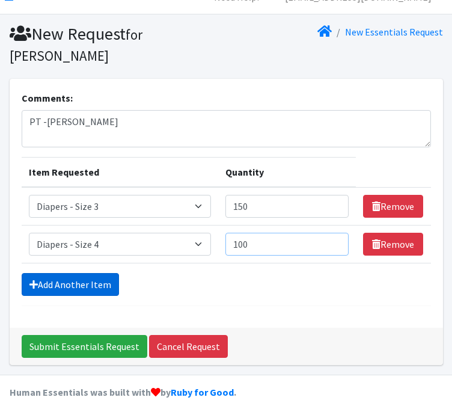
type input "100"
click at [52, 289] on link "Add Another Item" at bounding box center [70, 284] width 97 height 23
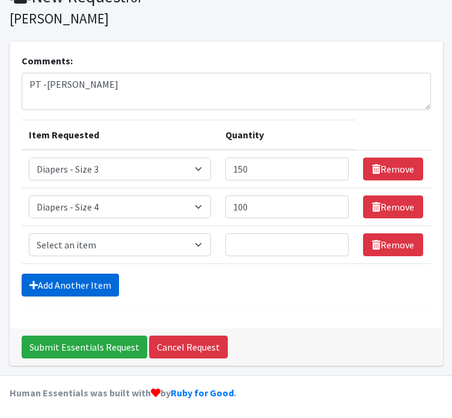
scroll to position [58, 0]
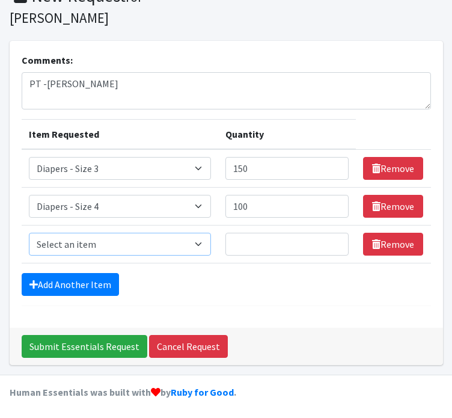
click at [49, 247] on select "Select an item Box - 2T-3T Pull-ups [200 Pull-ups/8 Packs] Box - 3T-4T Pull-ups…" at bounding box center [120, 244] width 183 height 23
select select "9802"
click at [29, 233] on select "Select an item Box - 2T-3T Pull-ups [200 Pull-ups/8 Packs] Box - 3T-4T Pull-ups…" at bounding box center [120, 244] width 183 height 23
type input "150"
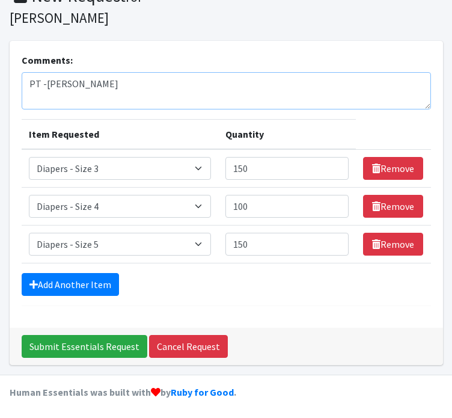
click at [125, 85] on textarea "PT -Karla" at bounding box center [226, 90] width 409 height 37
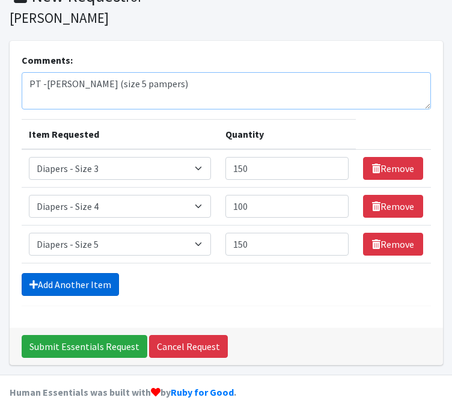
type textarea "PT -Karla (size 5 pampers)"
click at [60, 283] on link "Add Another Item" at bounding box center [70, 284] width 97 height 23
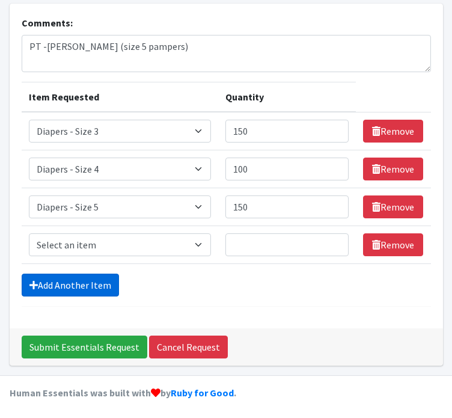
scroll to position [96, 0]
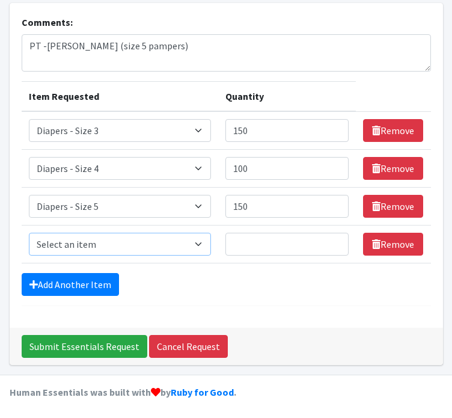
click at [53, 247] on select "Select an item Box - 2T-3T Pull-ups [200 Pull-ups/8 Packs] Box - 3T-4T Pull-ups…" at bounding box center [120, 244] width 183 height 23
select select "9800"
click at [29, 233] on select "Select an item Box - 2T-3T Pull-ups [200 Pull-ups/8 Packs] Box - 3T-4T Pull-ups…" at bounding box center [120, 244] width 183 height 23
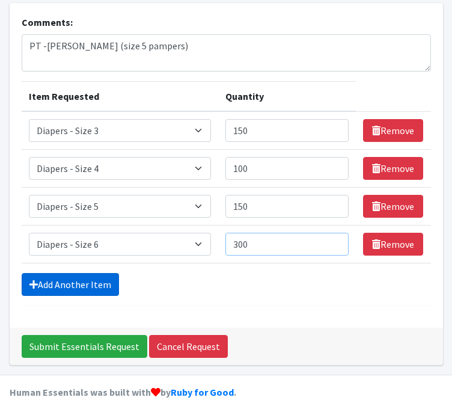
type input "300"
click at [54, 281] on link "Add Another Item" at bounding box center [70, 284] width 97 height 23
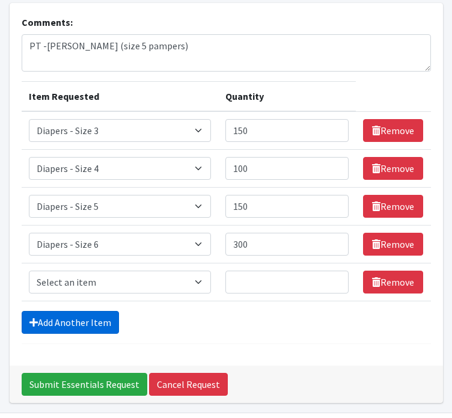
scroll to position [133, 0]
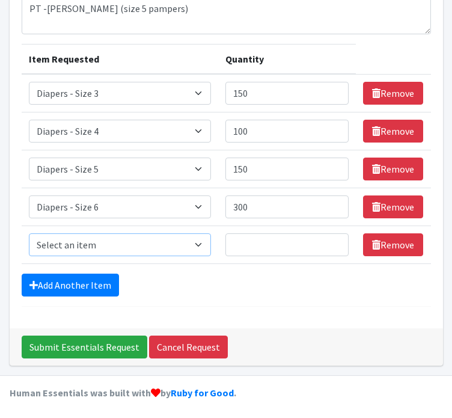
click at [48, 246] on select "Select an item Box - 2T-3T Pull-ups [200 Pull-ups/8 Packs] Box - 3T-4T Pull-ups…" at bounding box center [120, 244] width 183 height 23
select select "12545"
click at [29, 233] on select "Select an item Box - 2T-3T Pull-ups [200 Pull-ups/8 Packs] Box - 3T-4T Pull-ups…" at bounding box center [120, 244] width 183 height 23
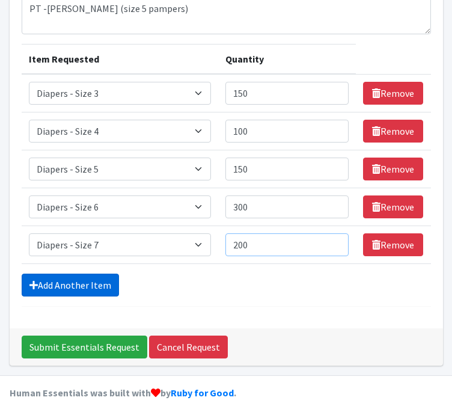
type input "200"
click at [34, 280] on icon at bounding box center [33, 285] width 8 height 10
click at [43, 282] on link "Add Another Item" at bounding box center [70, 285] width 97 height 23
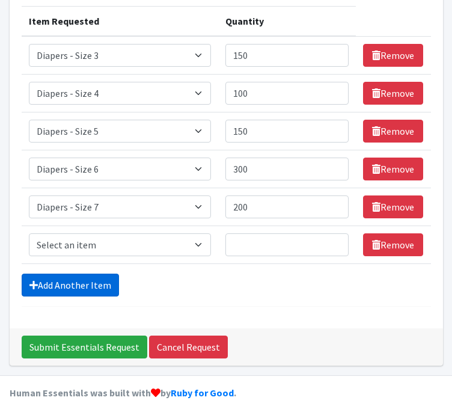
scroll to position [171, 0]
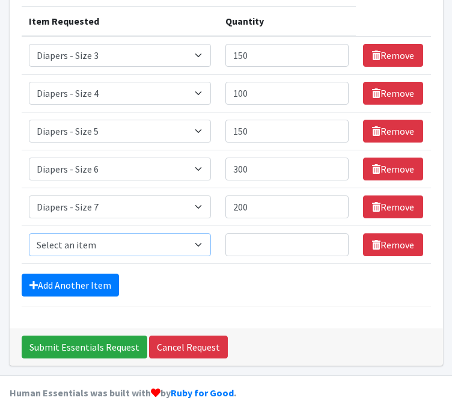
click at [44, 252] on select "Select an item Box - 2T-3T Pull-ups [200 Pull-ups/8 Packs] Box - 3T-4T Pull-ups…" at bounding box center [120, 244] width 183 height 23
select select "9779"
click at [29, 233] on select "Select an item Box - 2T-3T Pull-ups [200 Pull-ups/8 Packs] Box - 3T-4T Pull-ups…" at bounding box center [120, 244] width 183 height 23
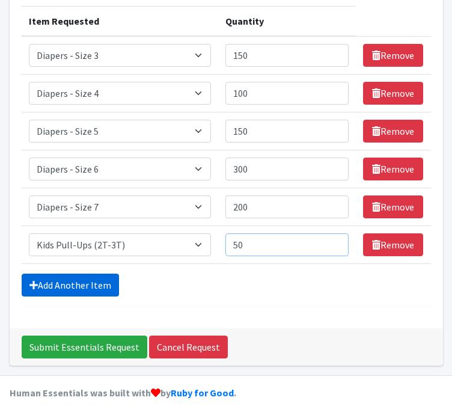
type input "50"
click at [43, 281] on link "Add Another Item" at bounding box center [70, 285] width 97 height 23
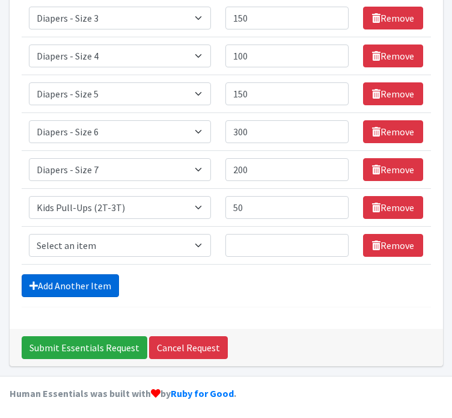
scroll to position [209, 0]
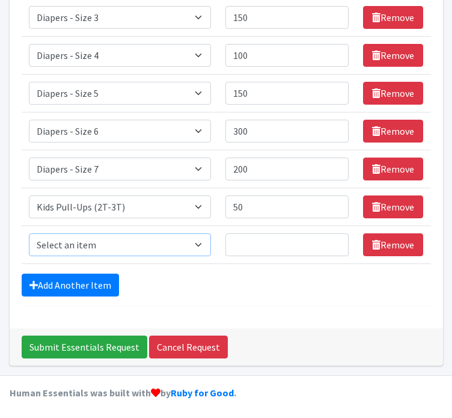
click at [41, 238] on select "Select an item Box - 2T-3T Pull-ups [200 Pull-ups/8 Packs] Box - 3T-4T Pull-ups…" at bounding box center [120, 244] width 183 height 23
select select "9787"
click at [29, 233] on select "Select an item Box - 2T-3T Pull-ups [200 Pull-ups/8 Packs] Box - 3T-4T Pull-ups…" at bounding box center [120, 244] width 183 height 23
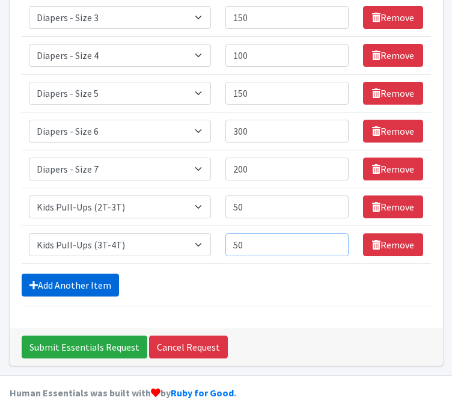
type input "50"
click at [37, 277] on link "Add Another Item" at bounding box center [70, 285] width 97 height 23
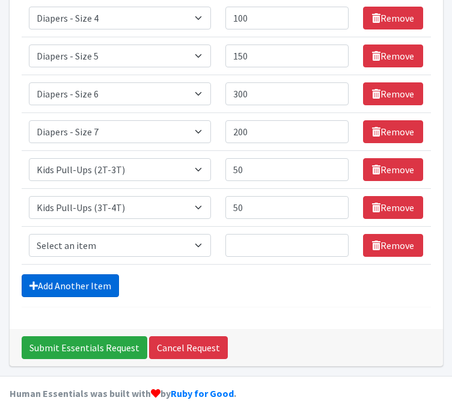
scroll to position [247, 0]
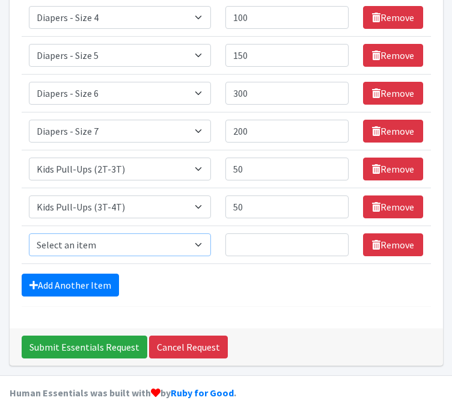
click at [43, 241] on select "Select an item Box - 2T-3T Pull-ups [200 Pull-ups/8 Packs] Box - 3T-4T Pull-ups…" at bounding box center [120, 244] width 183 height 23
click at [29, 233] on select "Select an item Box - 2T-3T Pull-ups [200 Pull-ups/8 Packs] Box - 3T-4T Pull-ups…" at bounding box center [120, 244] width 183 height 23
click at [43, 241] on select "Select an item Box - 2T-3T Pull-ups [200 Pull-ups/8 Packs] Box - 3T-4T Pull-ups…" at bounding box center [120, 244] width 183 height 23
select select "9774"
click at [29, 233] on select "Select an item Box - 2T-3T Pull-ups [200 Pull-ups/8 Packs] Box - 3T-4T Pull-ups…" at bounding box center [120, 244] width 183 height 23
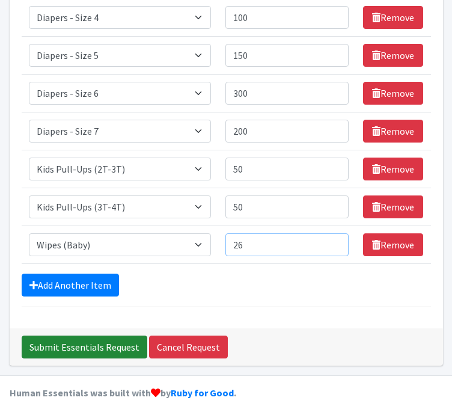
type input "26"
click at [70, 339] on input "Submit Essentials Request" at bounding box center [85, 347] width 126 height 23
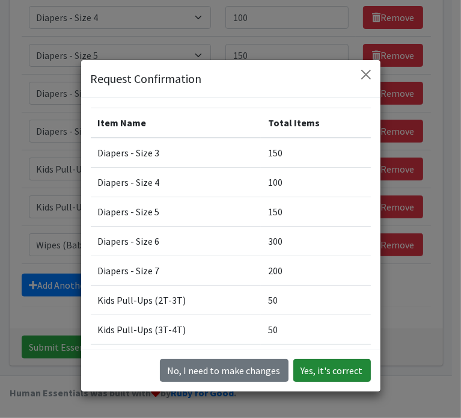
click at [328, 368] on button "Yes, it's correct" at bounding box center [332, 370] width 78 height 23
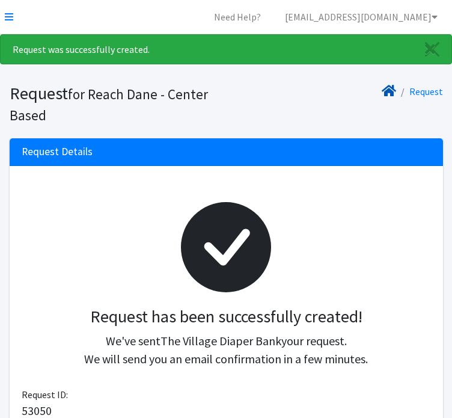
click at [394, 93] on icon at bounding box center [389, 91] width 14 height 10
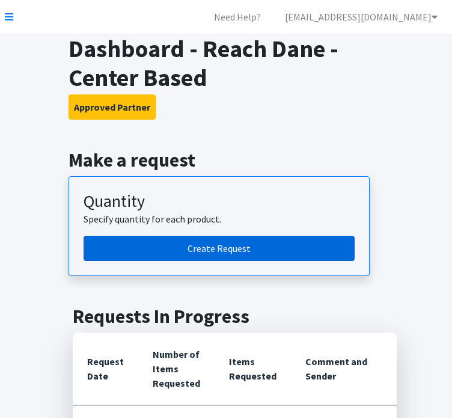
click at [183, 244] on link "Create Request" at bounding box center [219, 248] width 271 height 25
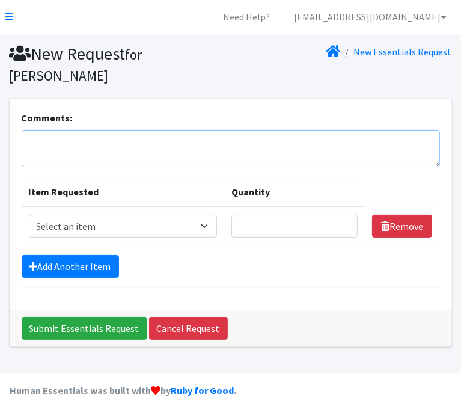
click at [140, 157] on textarea "Comments:" at bounding box center [231, 148] width 419 height 37
type textarea "[PERSON_NAME]"
click at [152, 219] on select "Select an item Box - 2T-3T Pull-ups [200 Pull-ups/8 Packs] Box - 3T-4T Pull-ups…" at bounding box center [123, 226] width 188 height 23
select select "9799"
click at [29, 215] on select "Select an item Box - 2T-3T Pull-ups [200 Pull-ups/8 Packs] Box - 3T-4T Pull-ups…" at bounding box center [123, 226] width 188 height 23
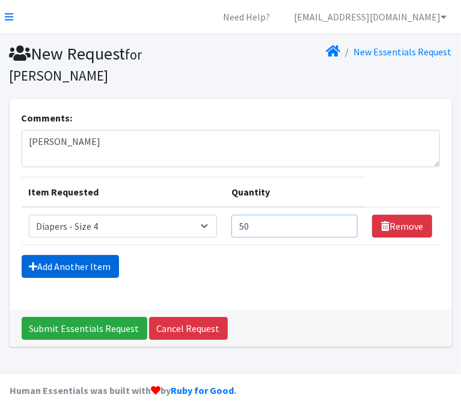
type input "50"
click at [108, 260] on link "Add Another Item" at bounding box center [70, 266] width 97 height 23
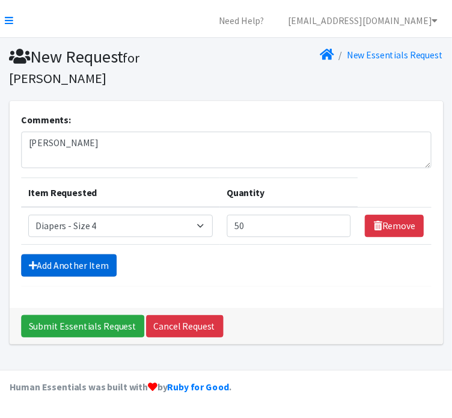
scroll to position [20, 0]
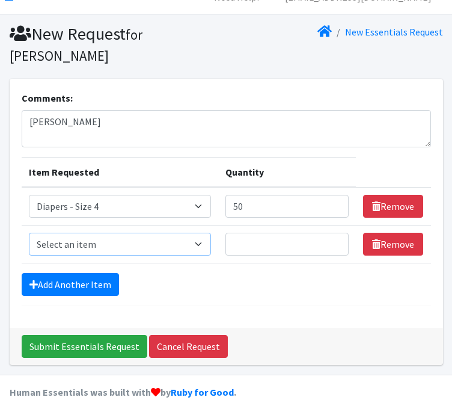
click at [96, 238] on select "Select an item Box - 2T-3T Pull-ups [200 Pull-ups/8 Packs] Box - 3T-4T Pull-ups…" at bounding box center [120, 244] width 183 height 23
select select "9802"
click at [29, 233] on select "Select an item Box - 2T-3T Pull-ups [200 Pull-ups/8 Packs] Box - 3T-4T Pull-ups…" at bounding box center [120, 244] width 183 height 23
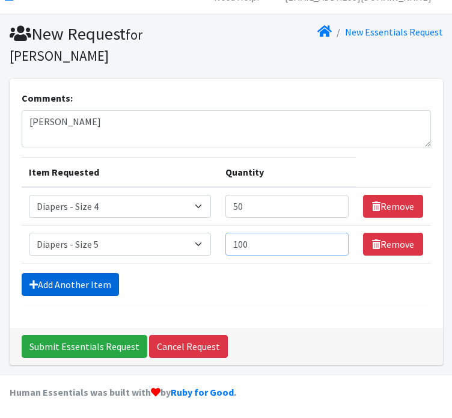
type input "100"
click at [60, 280] on link "Add Another Item" at bounding box center [70, 284] width 97 height 23
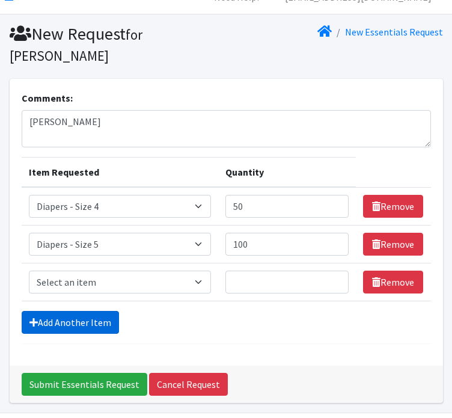
scroll to position [58, 0]
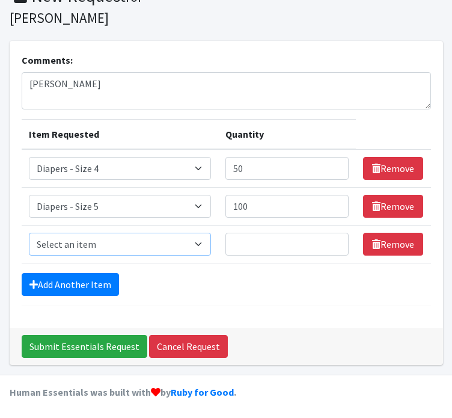
click at [53, 240] on select "Select an item Box - 2T-3T Pull-ups [200 Pull-ups/8 Packs] Box - 3T-4T Pull-ups…" at bounding box center [120, 244] width 183 height 23
select select "9800"
click at [29, 233] on select "Select an item Box - 2T-3T Pull-ups [200 Pull-ups/8 Packs] Box - 3T-4T Pull-ups…" at bounding box center [120, 244] width 183 height 23
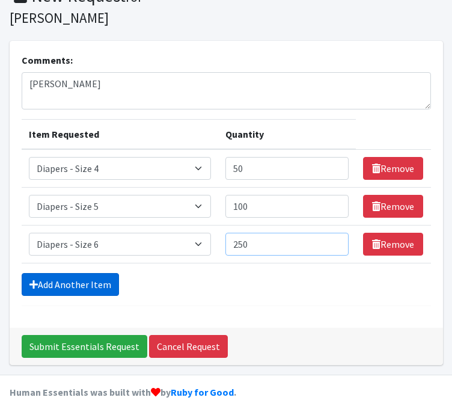
type input "250"
click at [46, 283] on link "Add Another Item" at bounding box center [70, 284] width 97 height 23
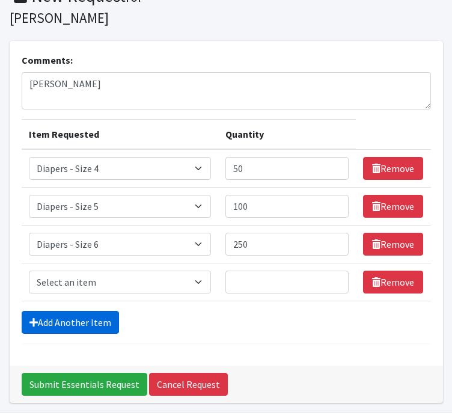
scroll to position [96, 0]
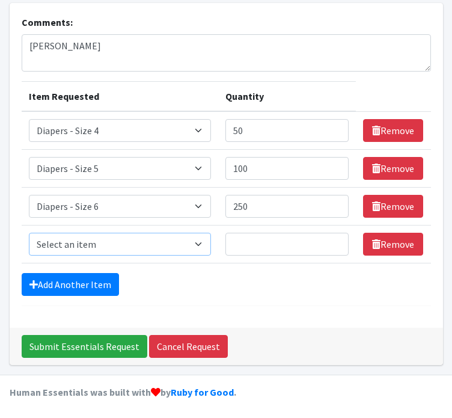
click at [43, 247] on select "Select an item Box - 2T-3T Pull-ups [200 Pull-ups/8 Packs] Box - 3T-4T Pull-ups…" at bounding box center [120, 244] width 183 height 23
select select "9774"
click at [29, 233] on select "Select an item Box - 2T-3T Pull-ups [200 Pull-ups/8 Packs] Box - 3T-4T Pull-ups…" at bounding box center [120, 244] width 183 height 23
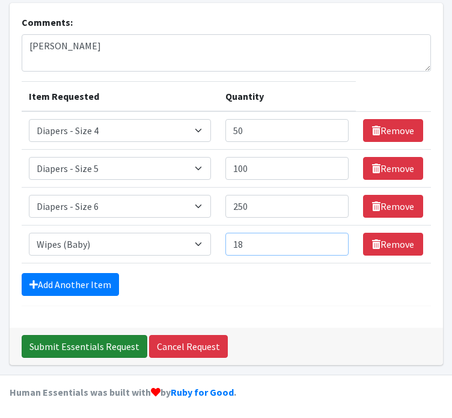
type input "18"
click at [37, 338] on input "Submit Essentials Request" at bounding box center [85, 346] width 126 height 23
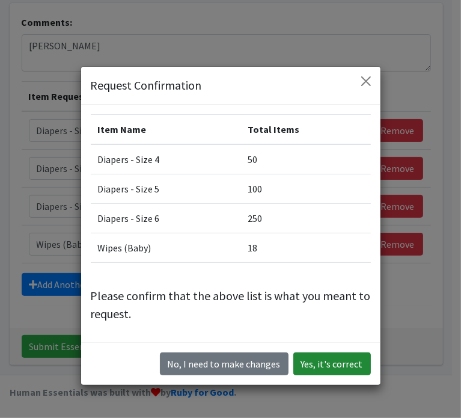
click at [350, 358] on button "Yes, it's correct" at bounding box center [332, 363] width 78 height 23
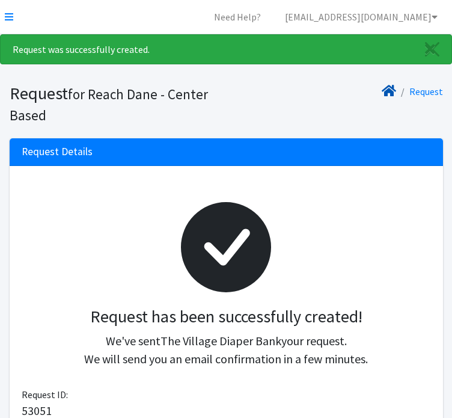
click at [385, 91] on icon at bounding box center [389, 91] width 14 height 10
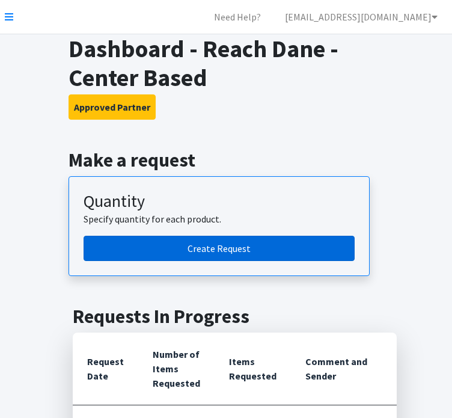
click at [127, 245] on link "Create Request" at bounding box center [219, 248] width 271 height 25
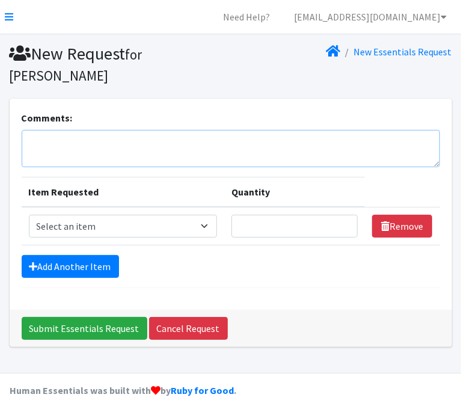
click at [101, 165] on textarea "Comments:" at bounding box center [231, 148] width 419 height 37
type textarea "GBSP- [PERSON_NAME]"
click at [67, 239] on td "Item Requested Select an item Box - 2T-3T Pull-ups [200 Pull-ups/8 Packs] Box -…" at bounding box center [123, 226] width 203 height 38
click at [66, 224] on select "Select an item Box - 2T-3T Pull-ups [200 Pull-ups/8 Packs] Box - 3T-4T Pull-ups…" at bounding box center [123, 226] width 188 height 23
select select "9797"
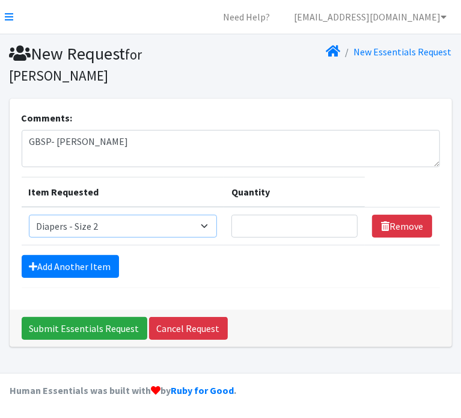
click at [29, 215] on select "Select an item Box - 2T-3T Pull-ups [200 Pull-ups/8 Packs] Box - 3T-4T Pull-ups…" at bounding box center [123, 226] width 188 height 23
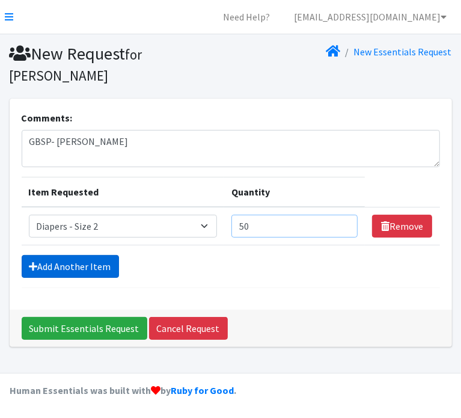
type input "50"
click at [38, 266] on link "Add Another Item" at bounding box center [70, 266] width 97 height 23
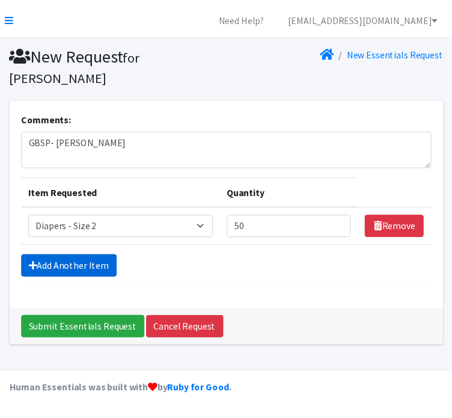
scroll to position [20, 0]
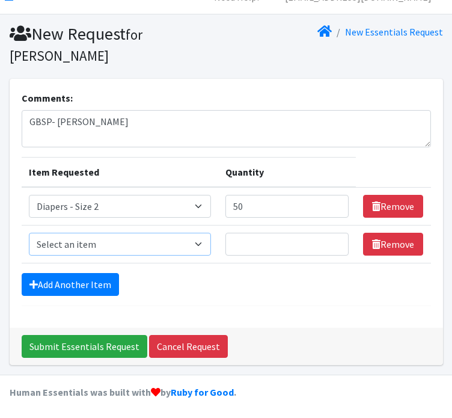
click at [35, 240] on select "Select an item Box - 2T-3T Pull-ups [200 Pull-ups/8 Packs] Box - 3T-4T Pull-ups…" at bounding box center [120, 244] width 183 height 23
select select "9803"
click at [29, 233] on select "Select an item Box - 2T-3T Pull-ups [200 Pull-ups/8 Packs] Box - 3T-4T Pull-ups…" at bounding box center [120, 244] width 183 height 23
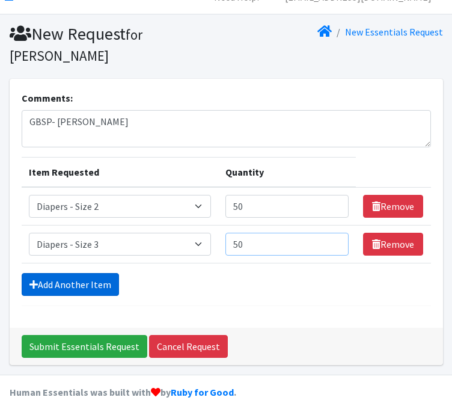
type input "50"
click at [43, 285] on link "Add Another Item" at bounding box center [70, 284] width 97 height 23
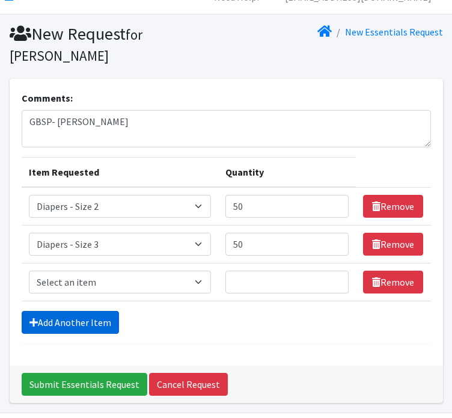
scroll to position [58, 0]
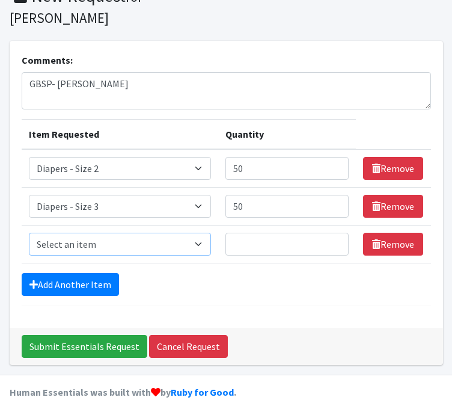
click at [43, 244] on select "Select an item Box - 2T-3T Pull-ups [200 Pull-ups/8 Packs] Box - 3T-4T Pull-ups…" at bounding box center [120, 244] width 183 height 23
select select "9802"
click at [29, 233] on select "Select an item Box - 2T-3T Pull-ups [200 Pull-ups/8 Packs] Box - 3T-4T Pull-ups…" at bounding box center [120, 244] width 183 height 23
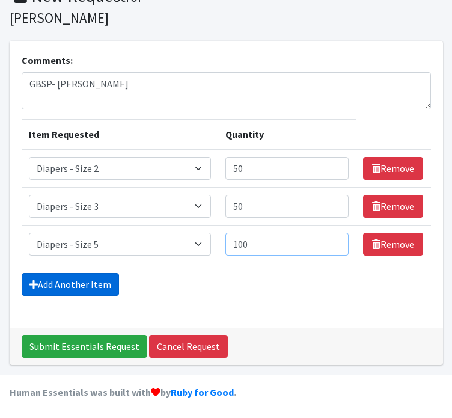
type input "100"
click at [55, 278] on link "Add Another Item" at bounding box center [70, 284] width 97 height 23
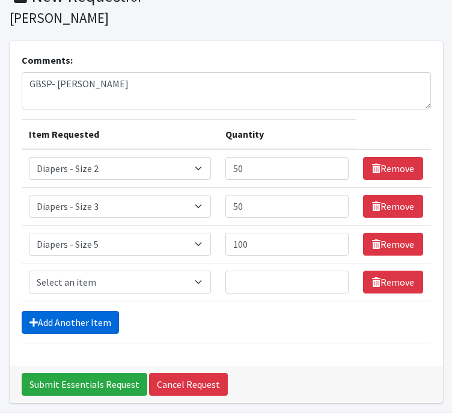
scroll to position [96, 0]
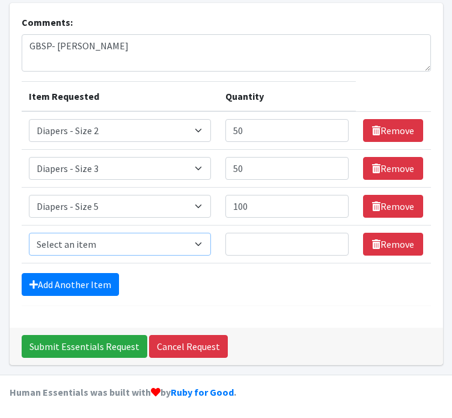
click at [51, 249] on select "Select an item Box - 2T-3T Pull-ups [200 Pull-ups/8 Packs] Box - 3T-4T Pull-ups…" at bounding box center [120, 244] width 183 height 23
select select "9800"
click at [29, 233] on select "Select an item Box - 2T-3T Pull-ups [200 Pull-ups/8 Packs] Box - 3T-4T Pull-ups…" at bounding box center [120, 244] width 183 height 23
type input "6"
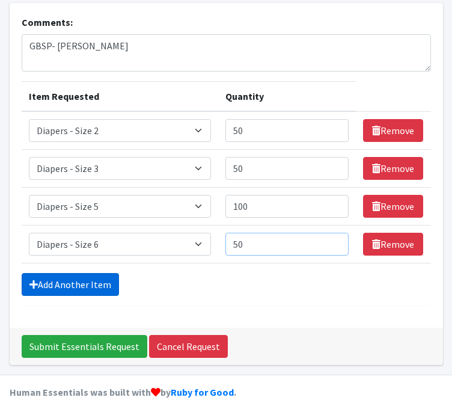
type input "50"
click at [35, 284] on icon at bounding box center [33, 285] width 8 height 10
click at [43, 278] on link "Add Another Item" at bounding box center [70, 284] width 97 height 23
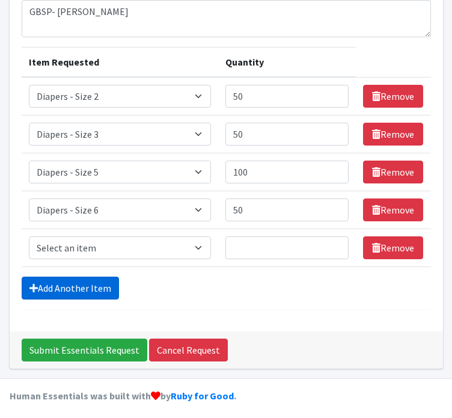
scroll to position [133, 0]
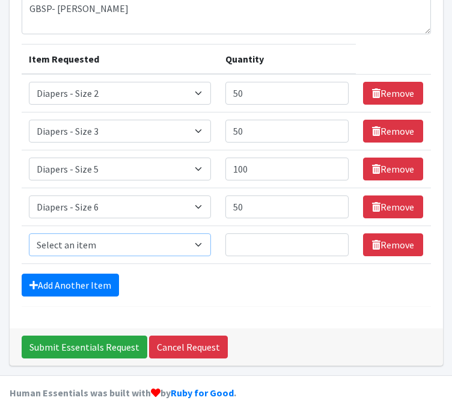
click at [43, 252] on select "Select an item Box - 2T-3T Pull-ups [200 Pull-ups/8 Packs] Box - 3T-4T Pull-ups…" at bounding box center [120, 244] width 183 height 23
select select "9779"
click at [29, 233] on select "Select an item Box - 2T-3T Pull-ups [200 Pull-ups/8 Packs] Box - 3T-4T Pull-ups…" at bounding box center [120, 244] width 183 height 23
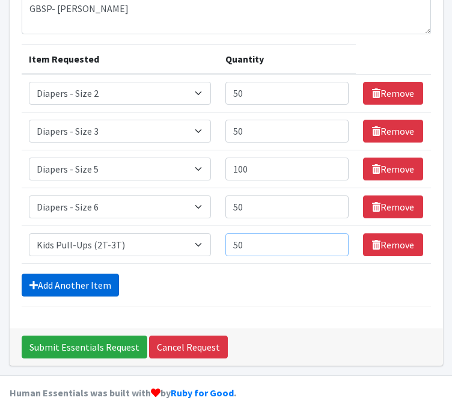
type input "50"
click at [30, 284] on icon at bounding box center [33, 285] width 8 height 10
click at [40, 281] on link "Add Another Item" at bounding box center [70, 285] width 97 height 23
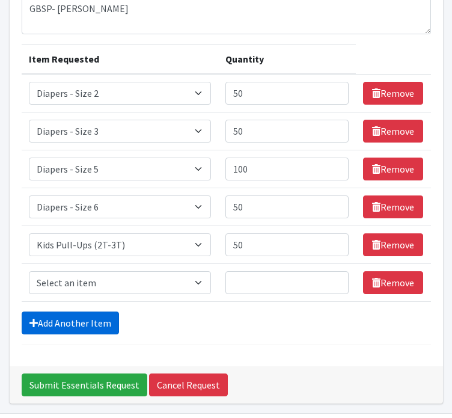
scroll to position [171, 0]
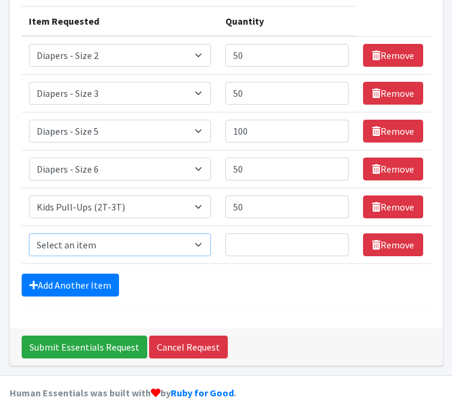
click at [46, 245] on select "Select an item Box - 2T-3T Pull-ups [200 Pull-ups/8 Packs] Box - 3T-4T Pull-ups…" at bounding box center [120, 244] width 183 height 23
select select "9787"
click at [29, 233] on select "Select an item Box - 2T-3T Pull-ups [200 Pull-ups/8 Packs] Box - 3T-4T Pull-ups…" at bounding box center [120, 244] width 183 height 23
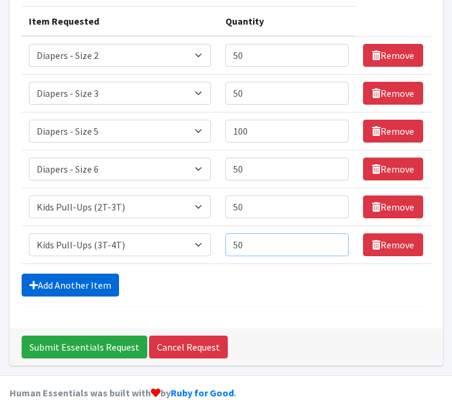
type input "50"
click at [44, 287] on link "Add Another Item" at bounding box center [70, 285] width 97 height 23
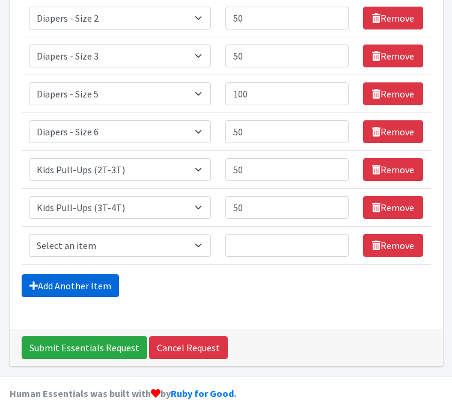
scroll to position [209, 0]
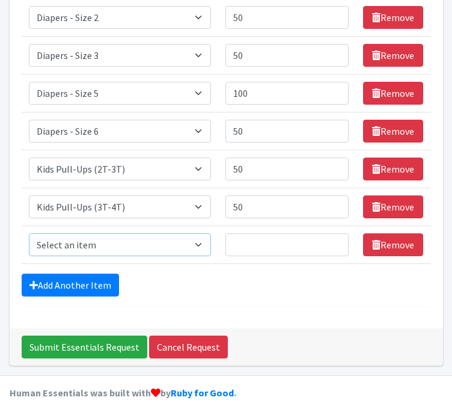
click at [40, 248] on select "Select an item Box - 2T-3T Pull-ups [200 Pull-ups/8 Packs] Box - 3T-4T Pull-ups…" at bounding box center [120, 244] width 183 height 23
select select "9789"
click at [29, 233] on select "Select an item Box - 2T-3T Pull-ups [200 Pull-ups/8 Packs] Box - 3T-4T Pull-ups…" at bounding box center [120, 244] width 183 height 23
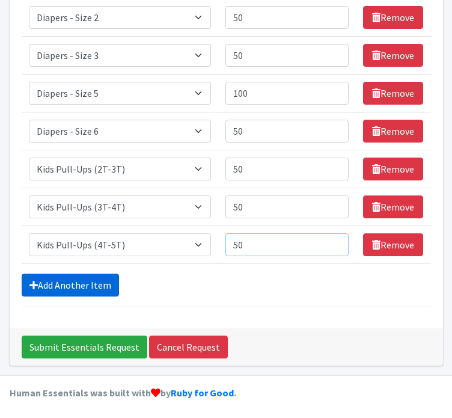
type input "50"
click at [60, 284] on link "Add Another Item" at bounding box center [70, 285] width 97 height 23
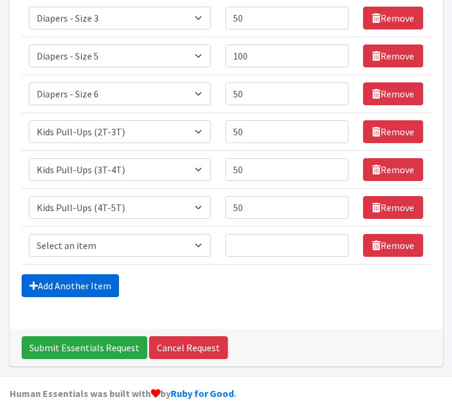
scroll to position [247, 0]
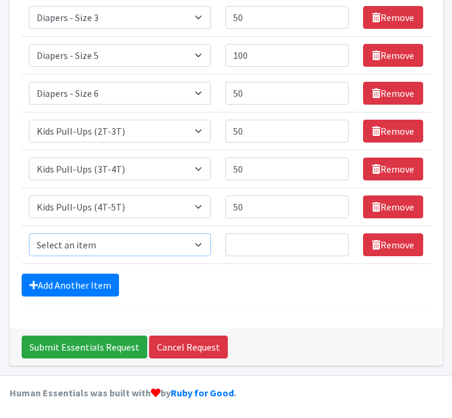
click at [54, 252] on select "Select an item Box - 2T-3T Pull-ups [200 Pull-ups/8 Packs] Box - 3T-4T Pull-ups…" at bounding box center [120, 244] width 183 height 23
select select "9774"
click at [29, 233] on select "Select an item Box - 2T-3T Pull-ups [200 Pull-ups/8 Packs] Box - 3T-4T Pull-ups…" at bounding box center [120, 244] width 183 height 23
click at [242, 245] on input "Quantity" at bounding box center [286, 244] width 123 height 23
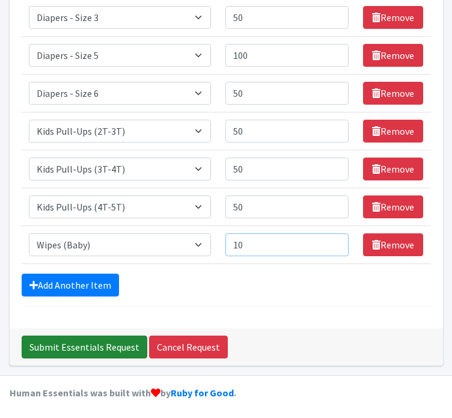
type input "10"
click at [116, 346] on input "Submit Essentials Request" at bounding box center [85, 347] width 126 height 23
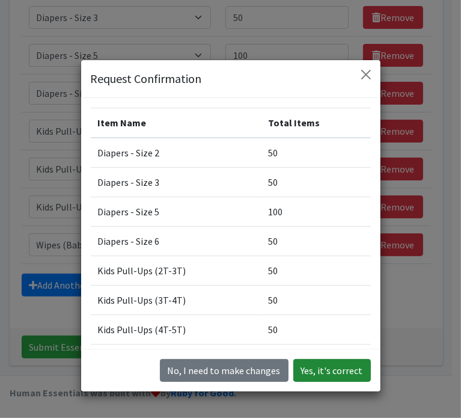
click at [329, 367] on button "Yes, it's correct" at bounding box center [332, 370] width 78 height 23
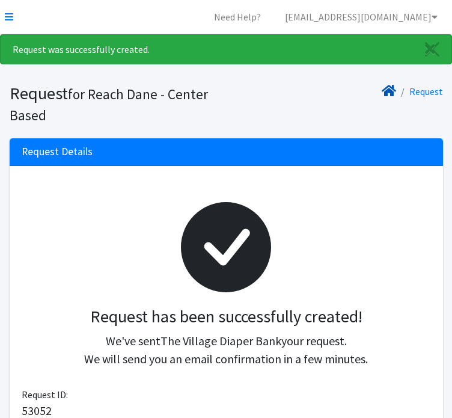
click at [393, 87] on icon at bounding box center [389, 91] width 14 height 10
